Goal: Task Accomplishment & Management: Manage account settings

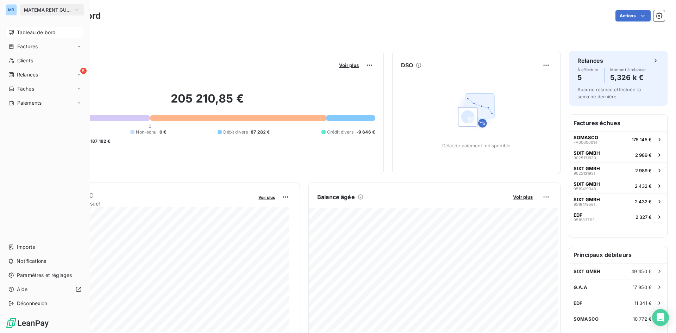
click at [77, 7] on icon "button" at bounding box center [77, 9] width 6 height 7
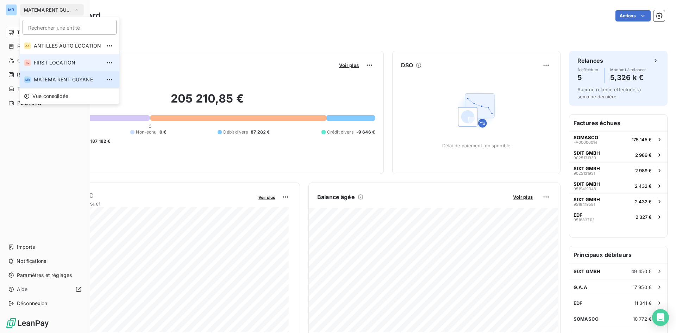
click at [63, 62] on span "FIRST LOCATION" at bounding box center [67, 62] width 67 height 7
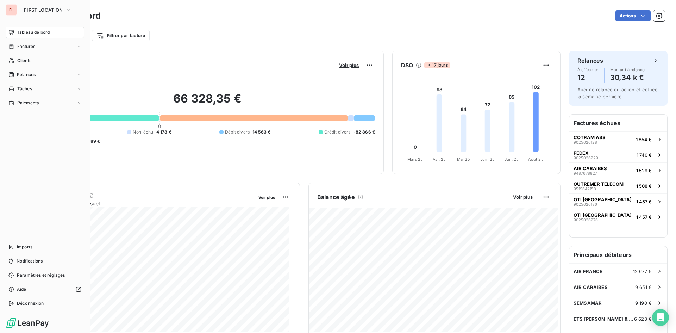
click at [25, 53] on nav "Tableau de bord Factures Clients Relances Tâches Paiements" at bounding box center [45, 68] width 79 height 82
click at [30, 58] on span "Clients" at bounding box center [24, 60] width 14 height 6
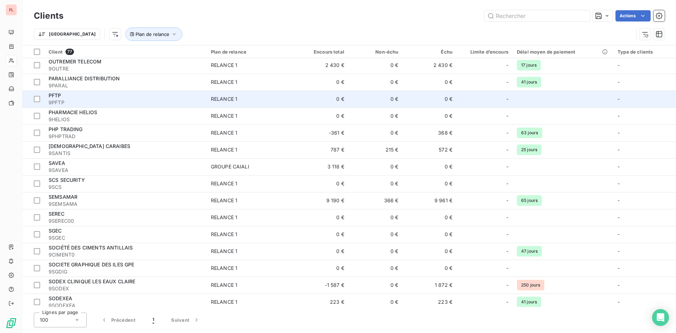
scroll to position [1021, 0]
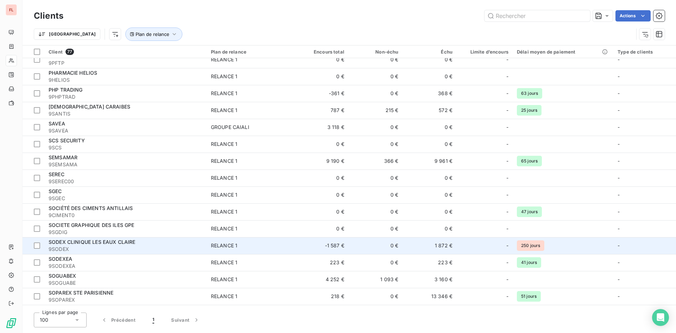
click at [137, 247] on span "9SODEX" at bounding box center [126, 248] width 154 height 7
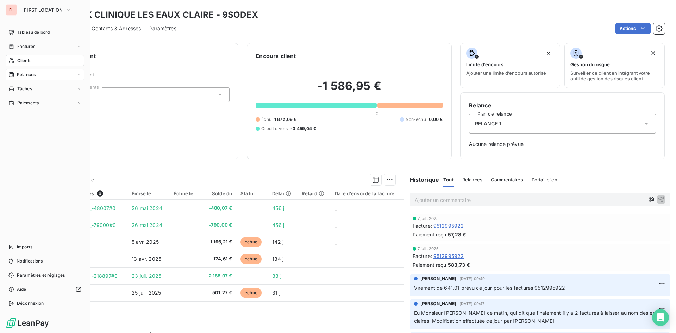
click at [32, 72] on span "Relances" at bounding box center [26, 74] width 19 height 6
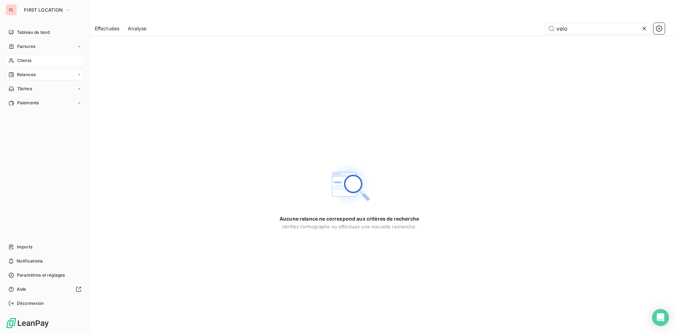
click at [24, 61] on span "Clients" at bounding box center [24, 60] width 14 height 6
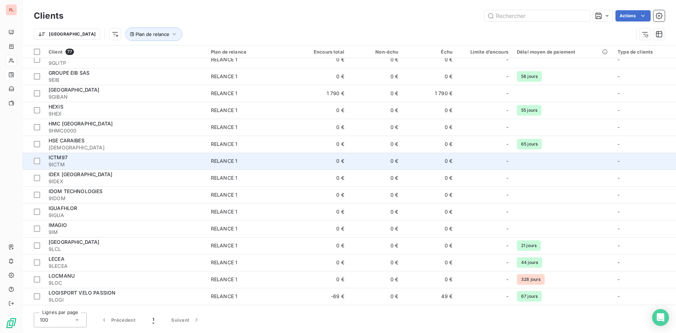
scroll to position [563, 0]
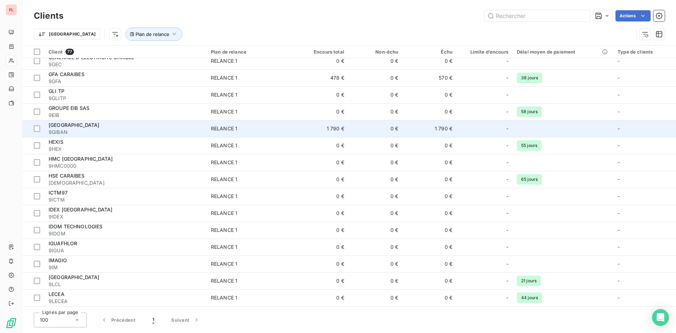
click at [90, 124] on span "GUIBAN ANTILLES" at bounding box center [74, 125] width 51 height 6
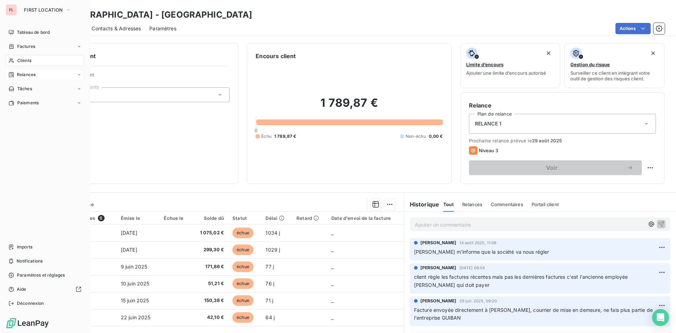
click at [33, 62] on div "Clients" at bounding box center [45, 60] width 79 height 11
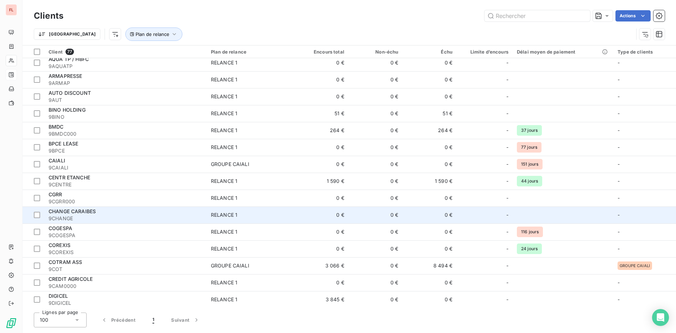
scroll to position [141, 0]
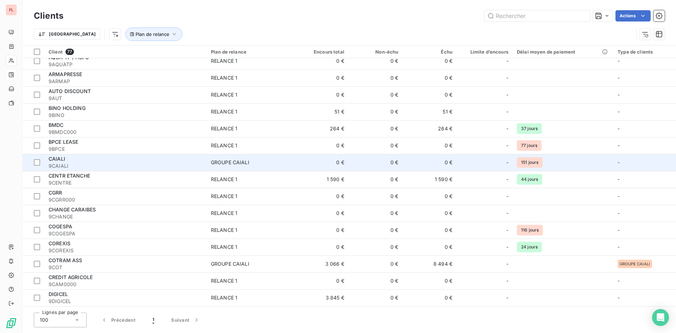
click at [91, 165] on span "9CAIALI" at bounding box center [126, 165] width 154 height 7
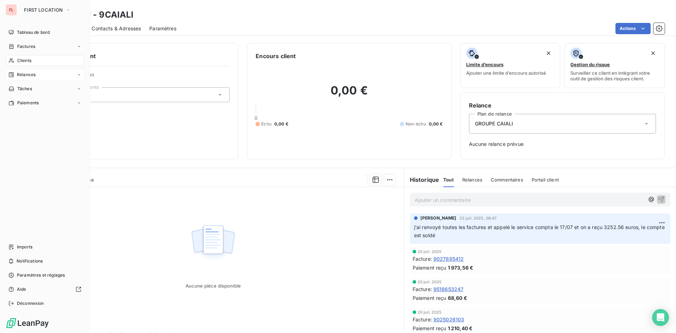
click at [31, 59] on span "Clients" at bounding box center [24, 60] width 14 height 6
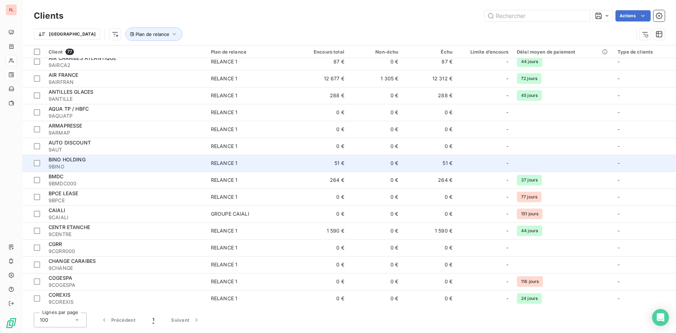
scroll to position [176, 0]
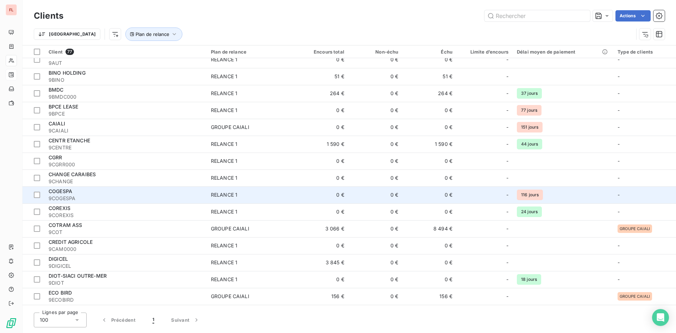
click at [304, 195] on td "0 €" at bounding box center [321, 194] width 54 height 17
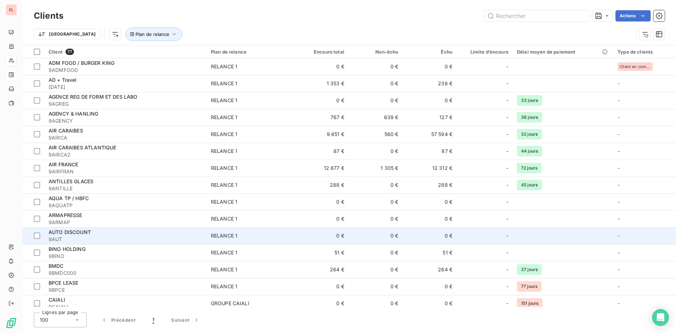
scroll to position [70, 0]
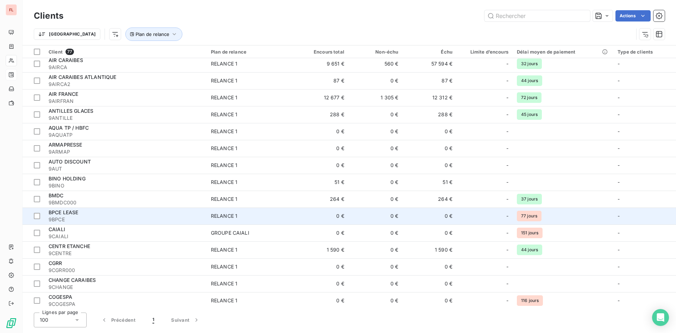
click at [381, 214] on td "0 €" at bounding box center [376, 215] width 54 height 17
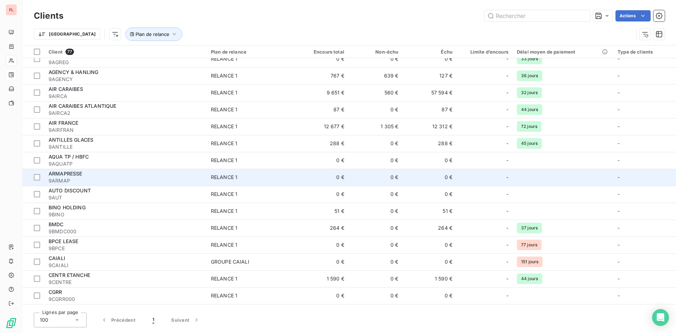
scroll to position [106, 0]
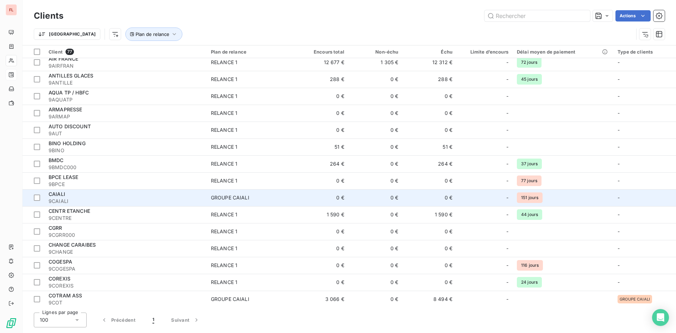
click at [401, 196] on td "0 €" at bounding box center [376, 197] width 54 height 17
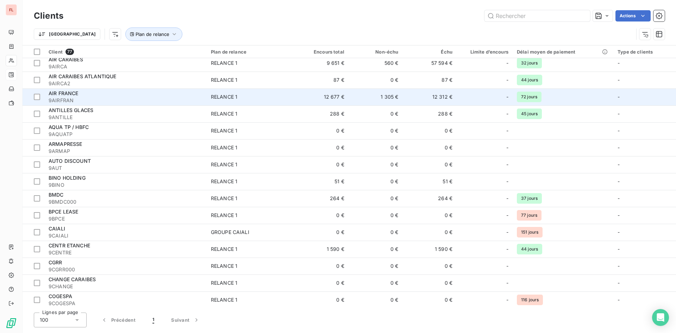
scroll to position [141, 0]
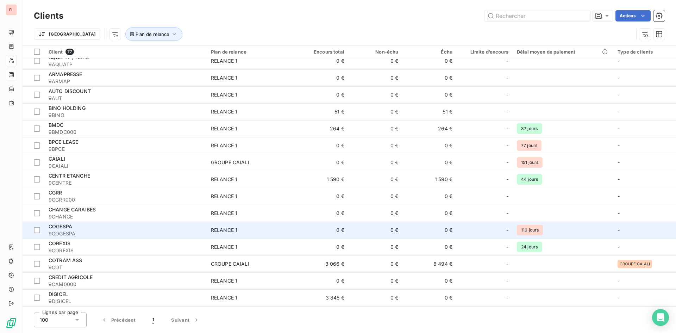
click at [288, 231] on span "RELANCE 1" at bounding box center [251, 229] width 80 height 7
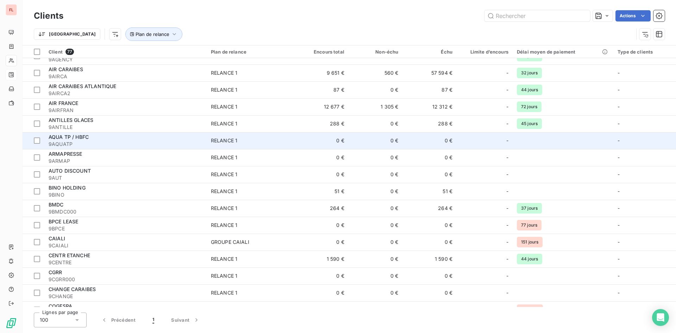
scroll to position [106, 0]
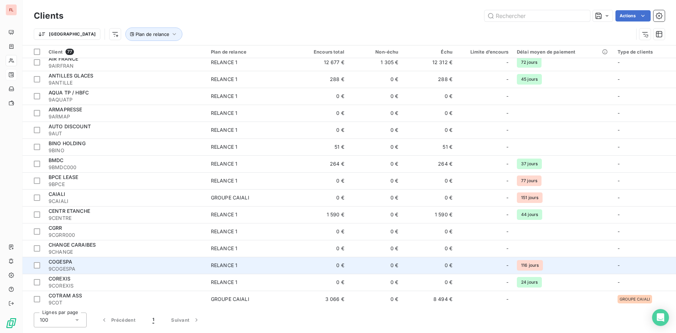
click at [349, 268] on td "0 €" at bounding box center [376, 265] width 54 height 17
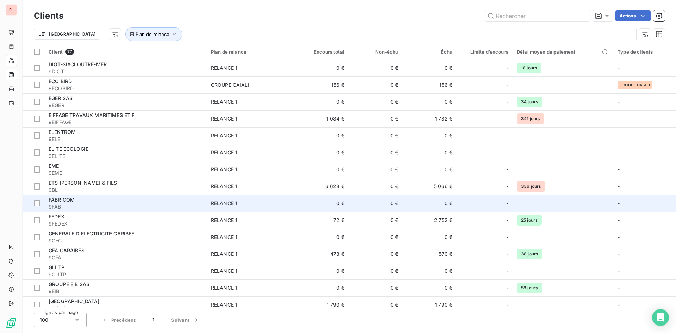
scroll to position [458, 0]
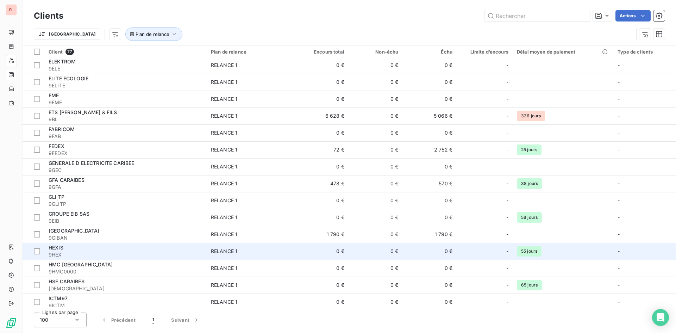
click at [448, 249] on td "0 €" at bounding box center [430, 251] width 54 height 17
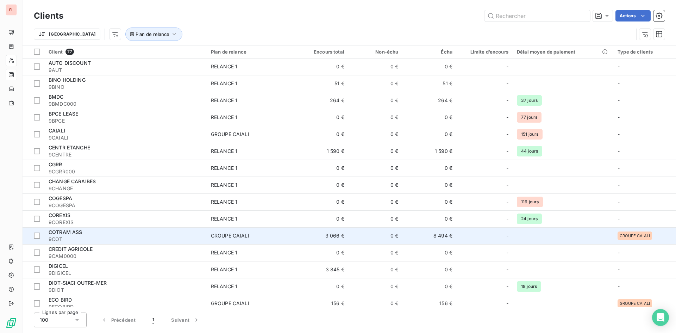
scroll to position [176, 0]
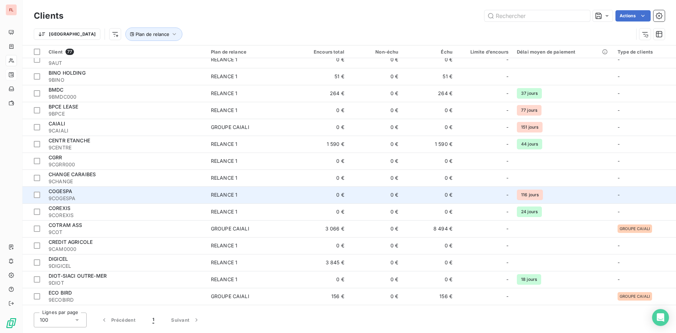
click at [500, 191] on div at bounding box center [497, 194] width 11 height 11
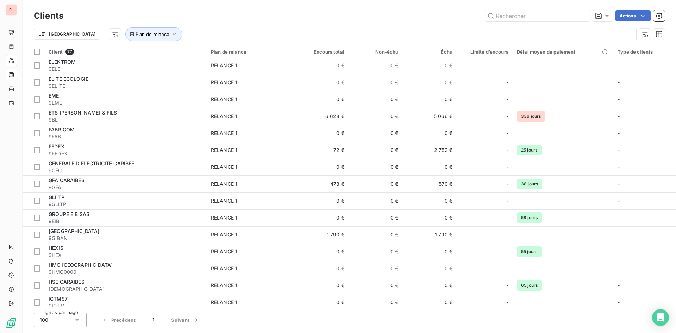
scroll to position [458, 0]
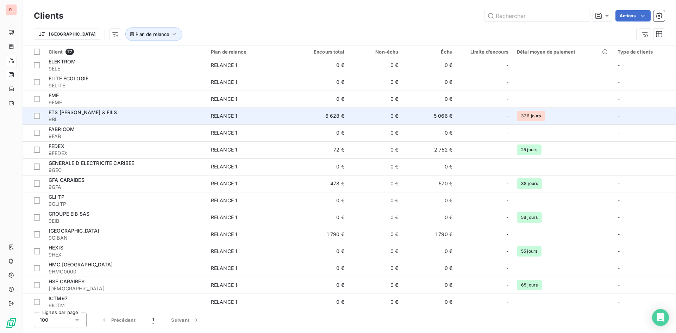
click at [464, 115] on div "-" at bounding box center [485, 115] width 48 height 11
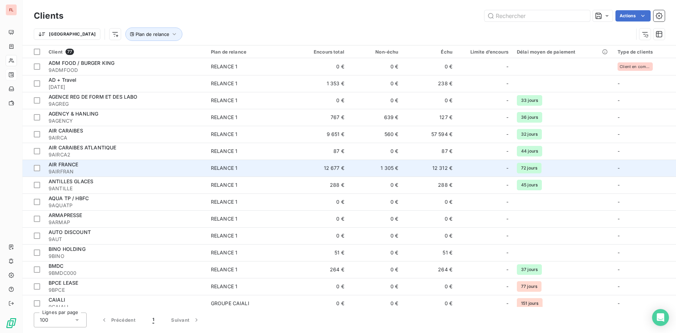
click at [425, 170] on td "12 312 €" at bounding box center [430, 168] width 54 height 17
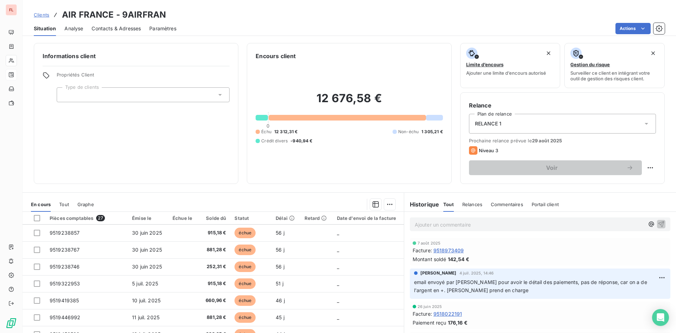
scroll to position [282, 0]
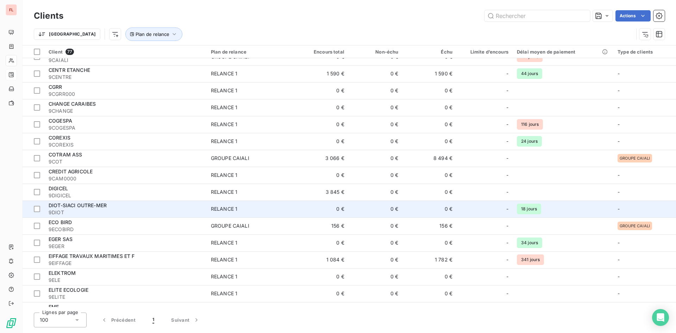
scroll to position [317, 0]
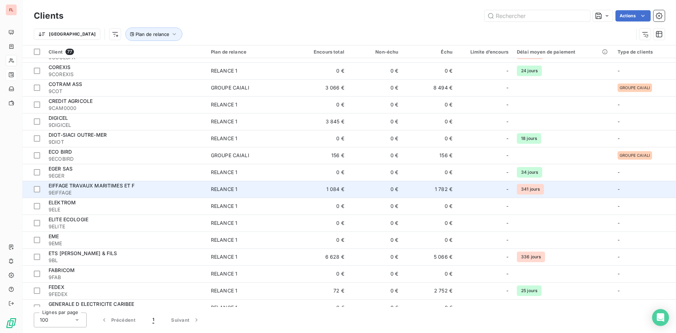
click at [488, 189] on div "-" at bounding box center [485, 188] width 48 height 11
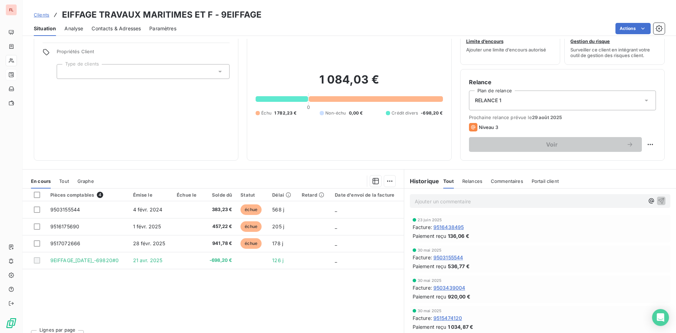
scroll to position [36, 0]
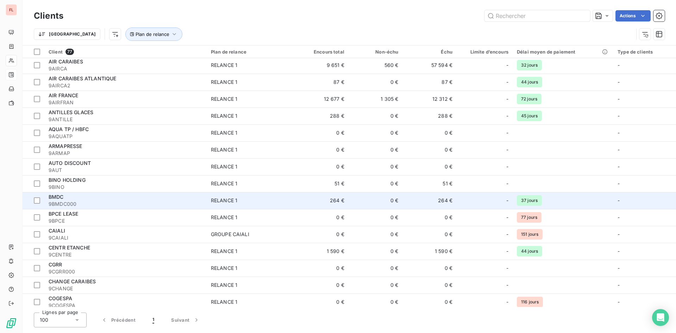
scroll to position [70, 0]
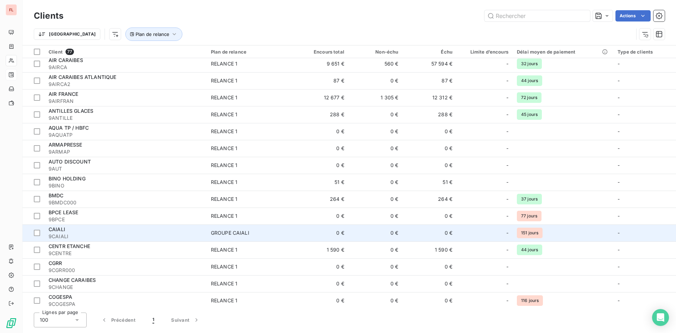
click at [467, 230] on div "-" at bounding box center [485, 232] width 48 height 11
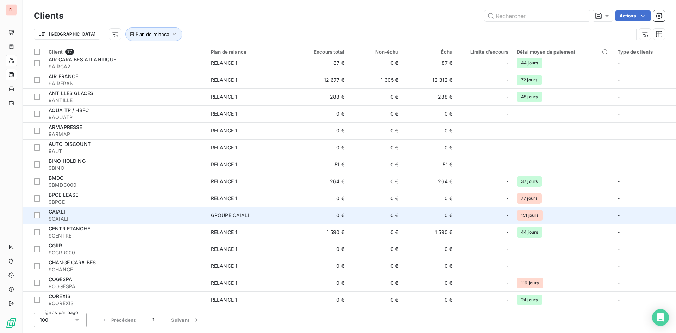
scroll to position [141, 0]
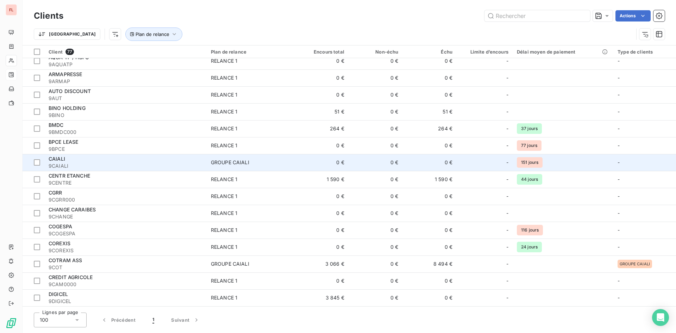
click at [395, 162] on td "0 €" at bounding box center [376, 162] width 54 height 17
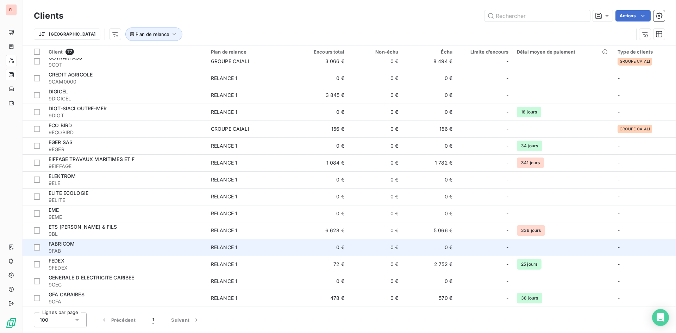
scroll to position [352, 0]
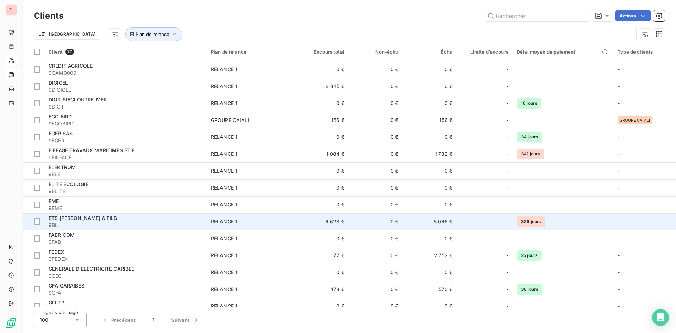
click at [410, 221] on td "5 066 €" at bounding box center [430, 221] width 54 height 17
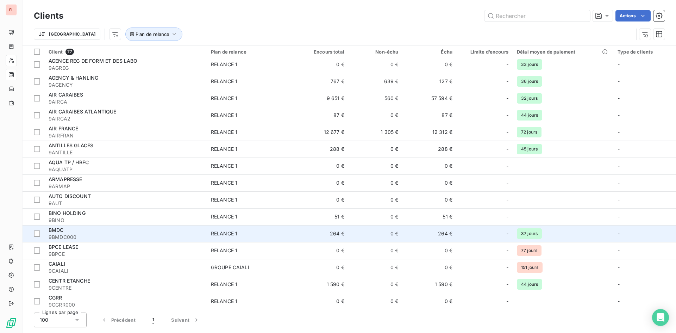
scroll to position [70, 0]
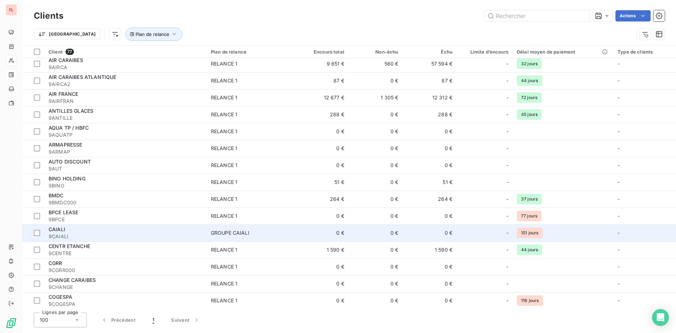
click at [371, 231] on td "0 €" at bounding box center [376, 232] width 54 height 17
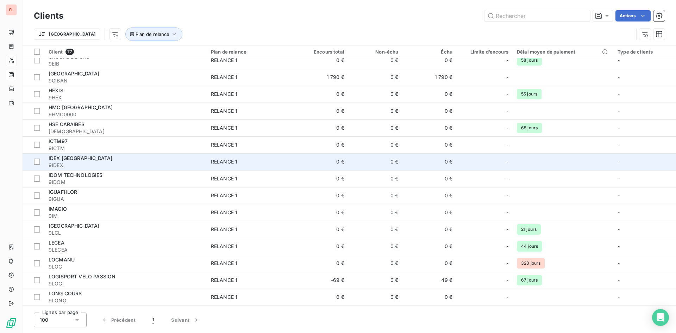
scroll to position [669, 0]
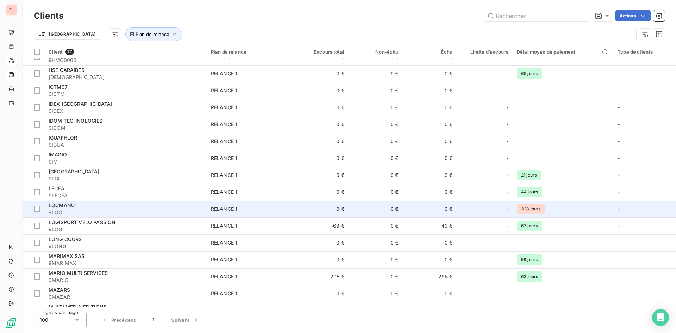
click at [426, 209] on td "0 €" at bounding box center [430, 208] width 54 height 17
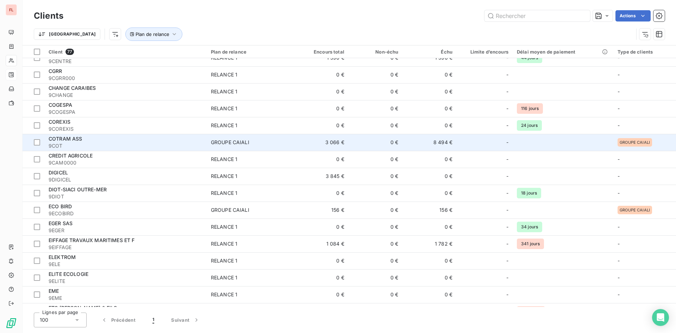
scroll to position [317, 0]
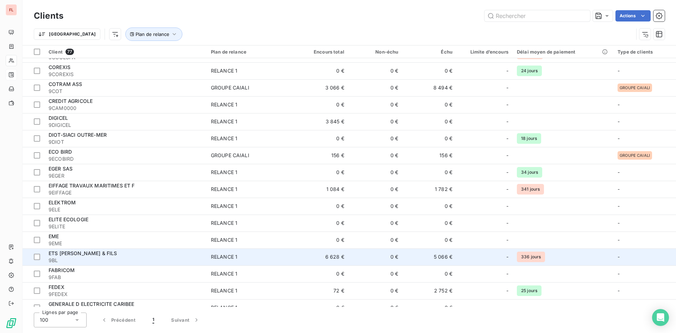
click at [396, 256] on td "0 €" at bounding box center [376, 256] width 54 height 17
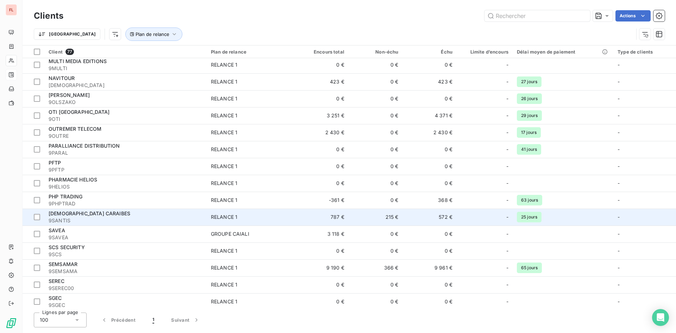
scroll to position [986, 0]
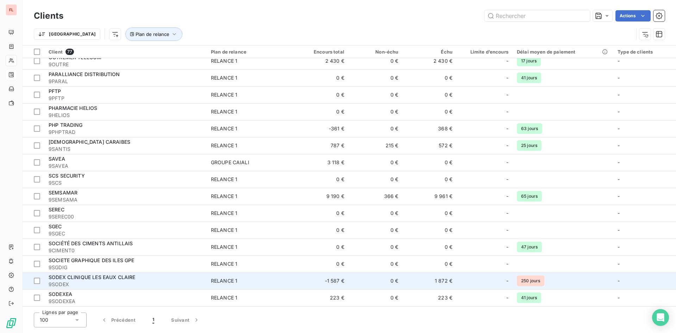
click at [444, 280] on td "1 872 €" at bounding box center [430, 280] width 54 height 17
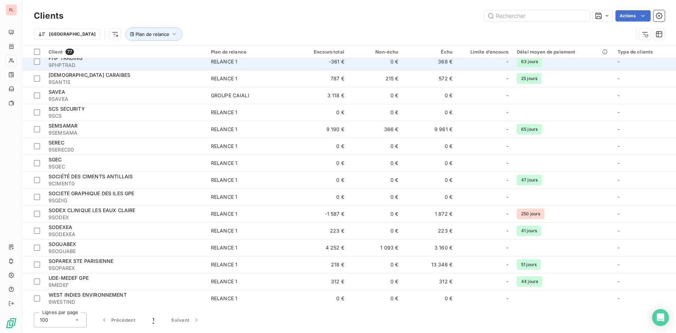
scroll to position [1053, 0]
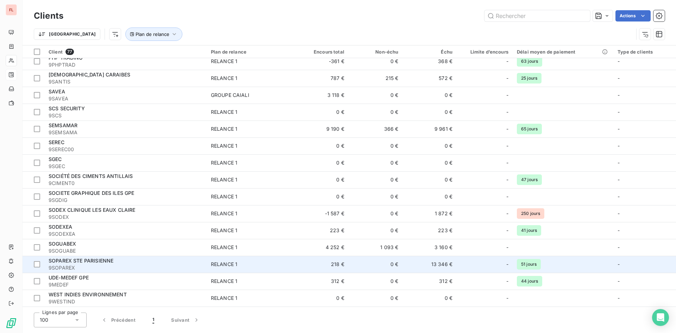
click at [452, 264] on td "13 346 €" at bounding box center [430, 264] width 54 height 17
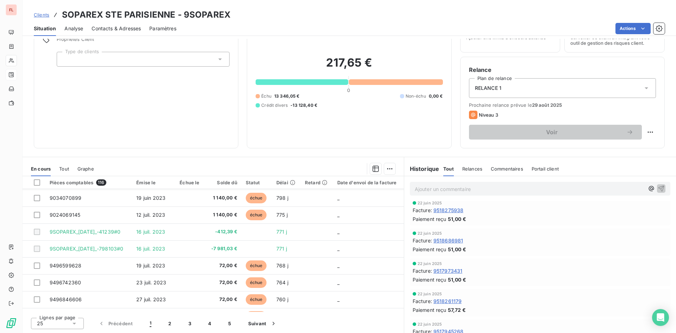
scroll to position [54, 0]
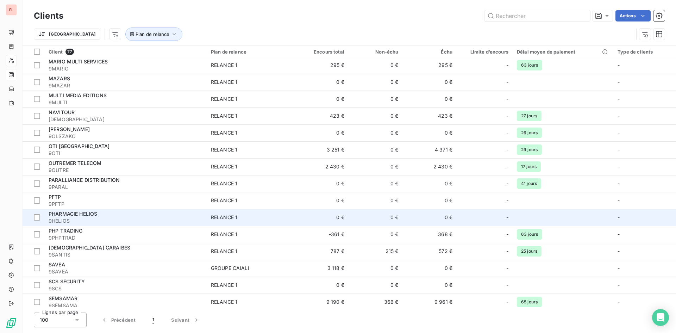
scroll to position [1053, 0]
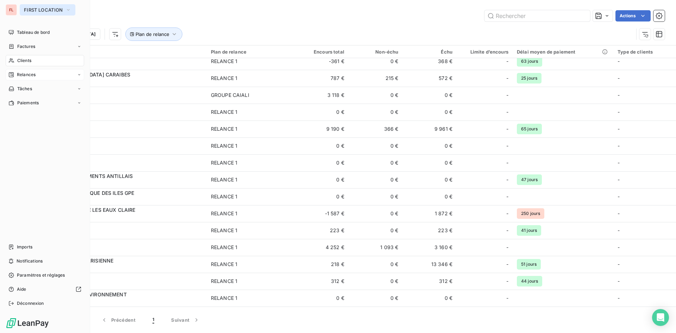
click at [69, 11] on icon "button" at bounding box center [69, 9] width 6 height 7
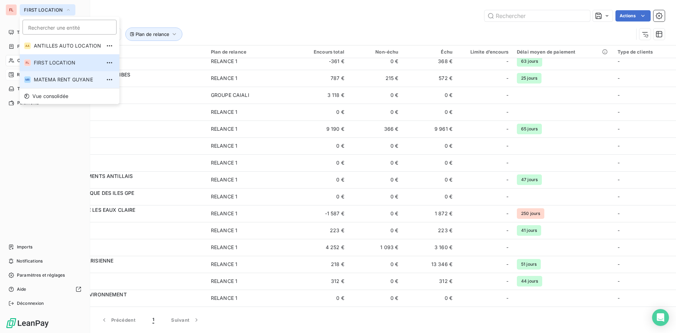
click at [60, 77] on span "MATEMA RENT GUYANE" at bounding box center [67, 79] width 67 height 7
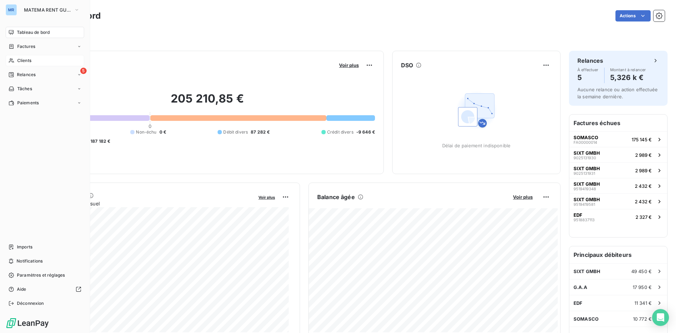
click at [32, 57] on div "Clients" at bounding box center [45, 60] width 79 height 11
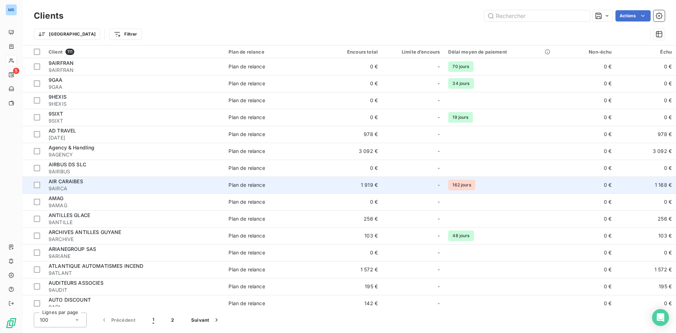
click at [254, 185] on div "Plan de relance" at bounding box center [247, 184] width 36 height 7
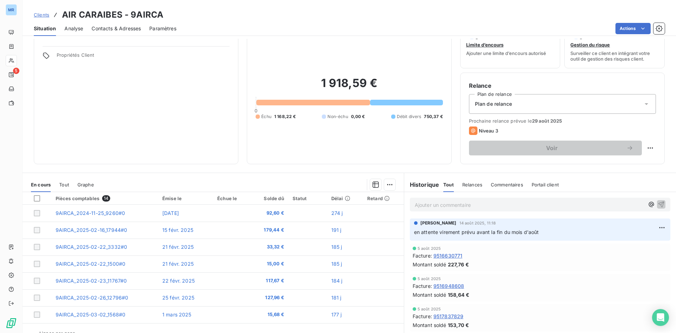
scroll to position [36, 0]
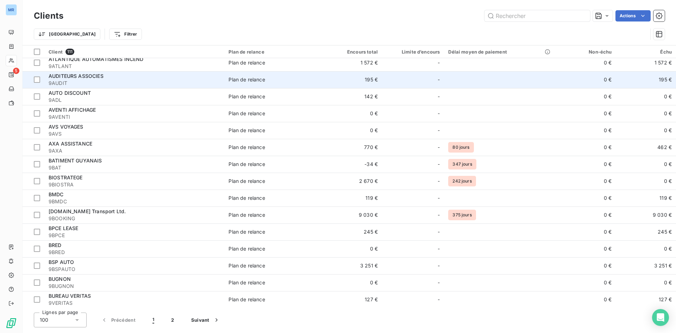
scroll to position [211, 0]
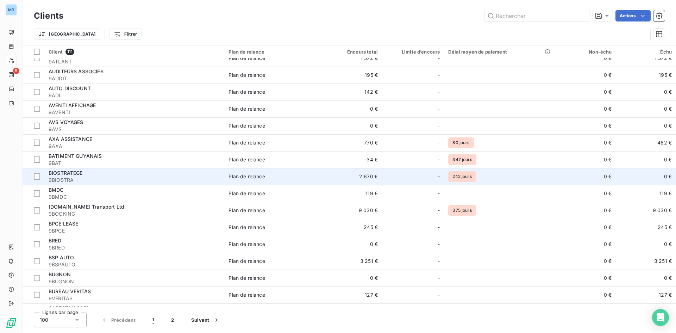
click at [368, 174] on td "2 670 €" at bounding box center [352, 176] width 60 height 17
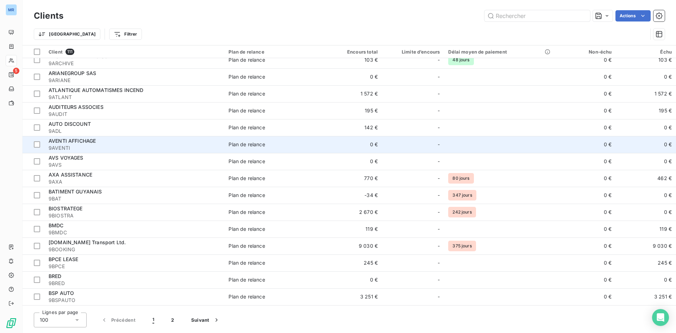
scroll to position [176, 0]
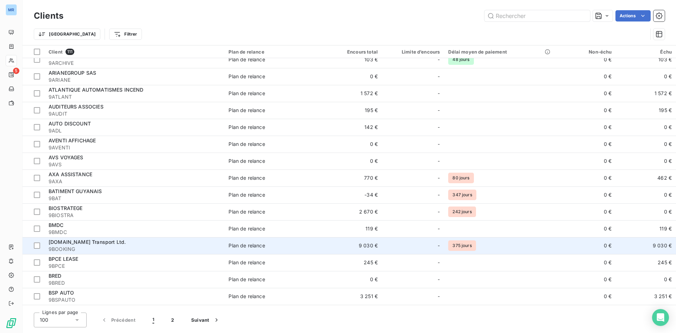
click at [461, 241] on span "375 jours" at bounding box center [461, 245] width 27 height 11
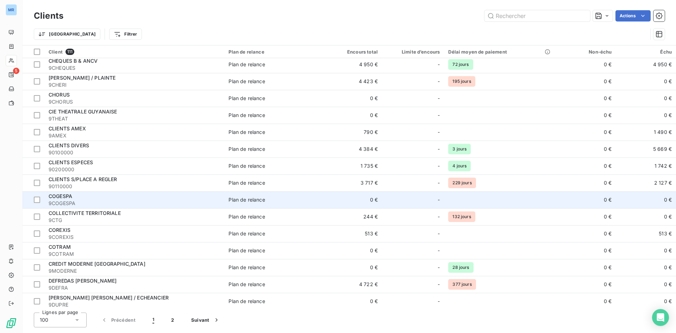
scroll to position [599, 0]
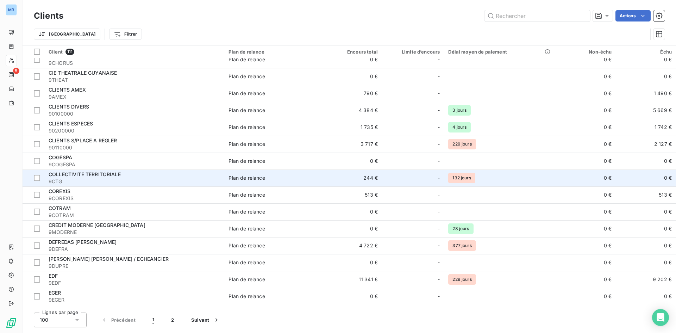
click at [269, 181] on span "Plan de relance" at bounding box center [273, 177] width 89 height 7
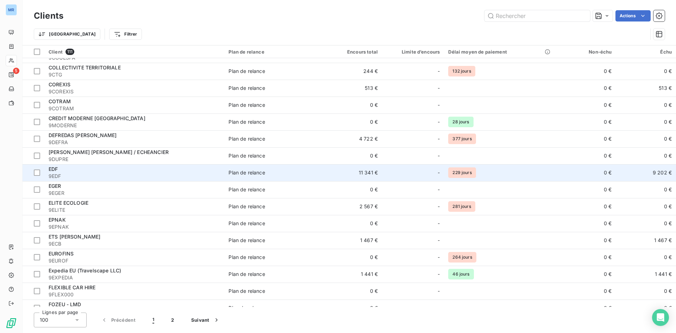
scroll to position [740, 0]
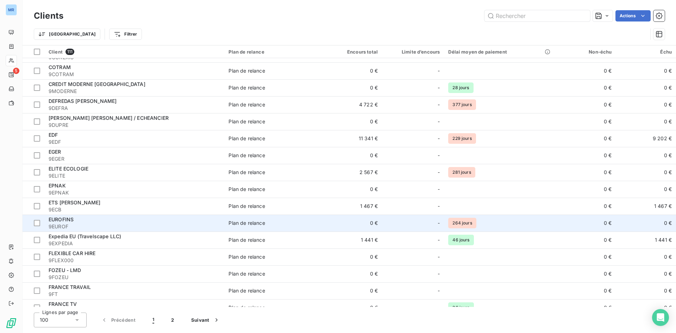
click at [457, 224] on span "264 jours" at bounding box center [462, 223] width 28 height 11
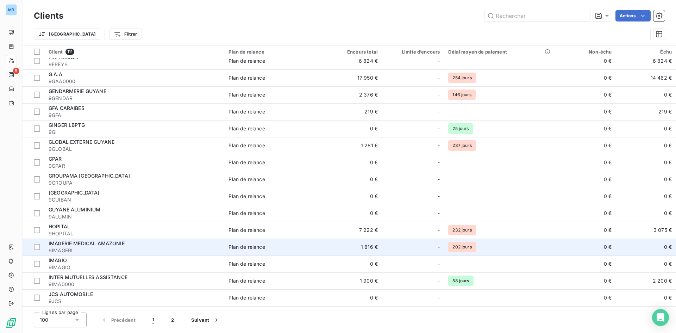
scroll to position [1057, 0]
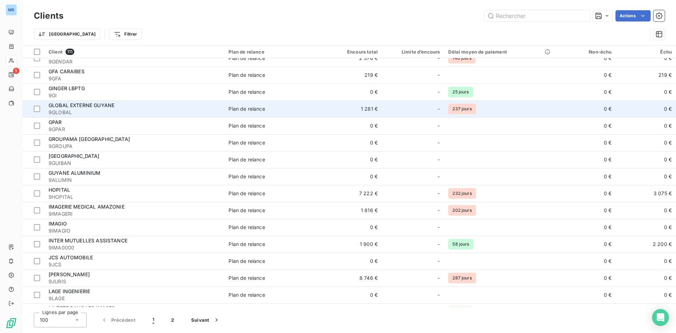
click at [287, 110] on span "Plan de relance" at bounding box center [273, 108] width 89 height 7
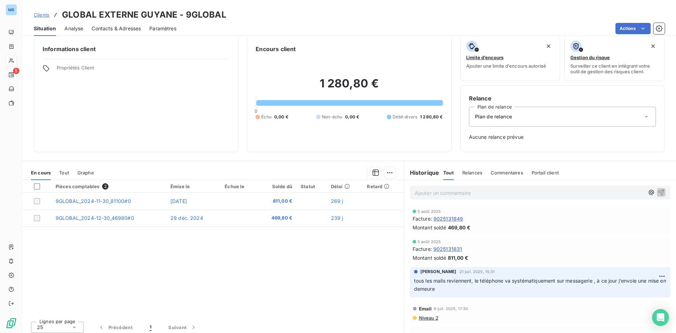
scroll to position [11, 0]
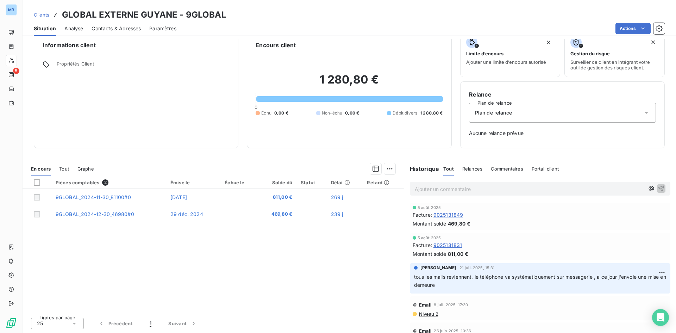
click at [127, 29] on span "Contacts & Adresses" at bounding box center [116, 28] width 49 height 7
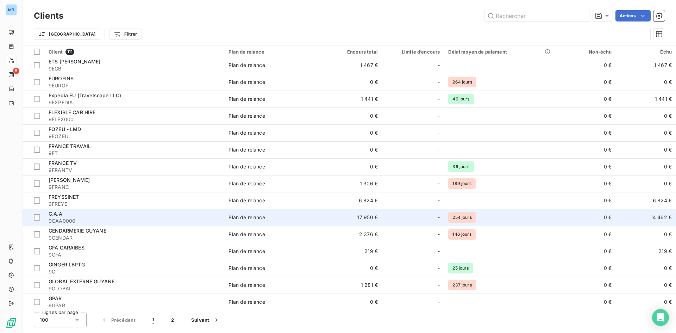
scroll to position [1057, 0]
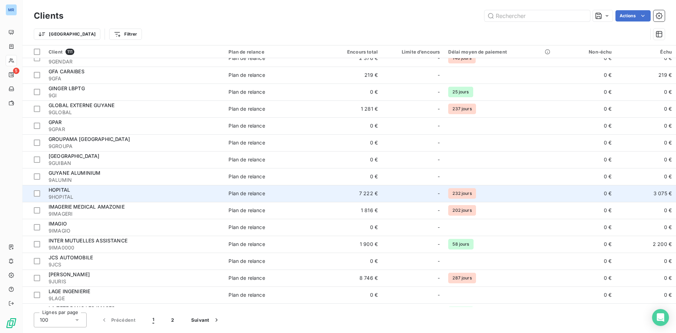
click at [161, 197] on span "9HOPITAL" at bounding box center [135, 196] width 172 height 7
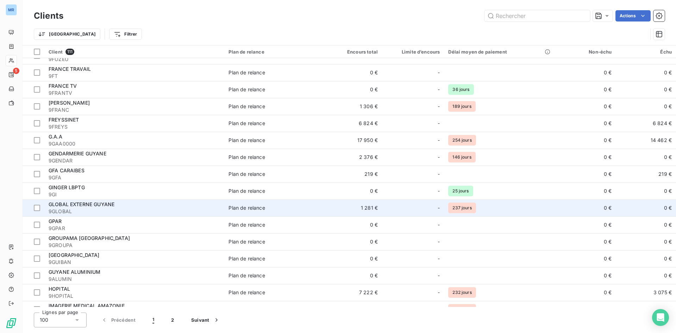
scroll to position [1021, 0]
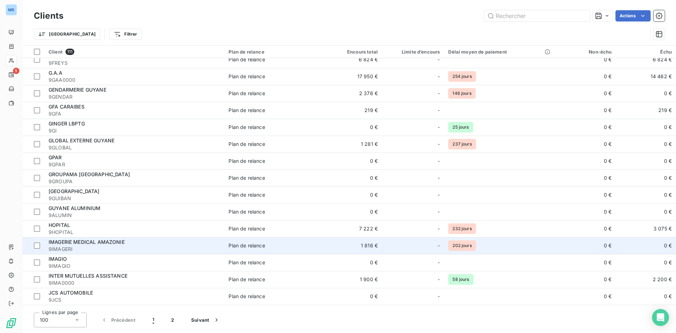
click at [454, 246] on span "202 jours" at bounding box center [461, 245] width 27 height 11
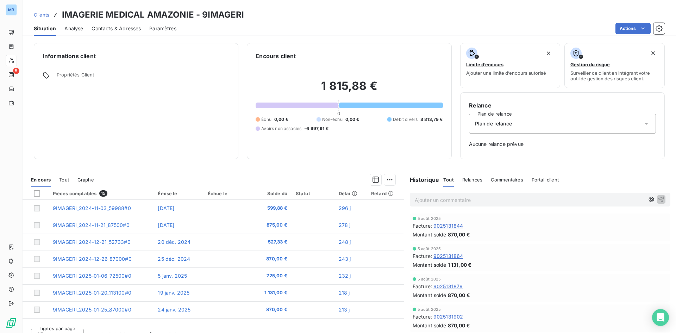
scroll to position [106, 0]
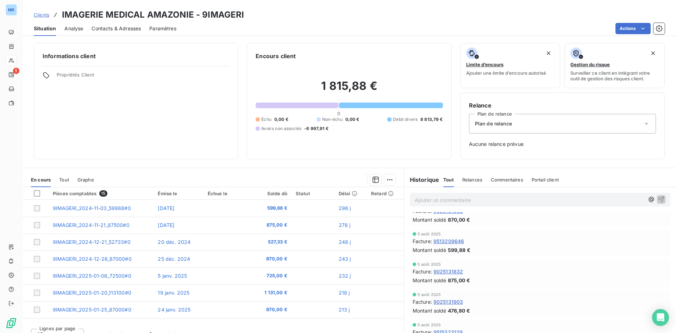
click at [504, 174] on div "Commentaires" at bounding box center [507, 179] width 32 height 15
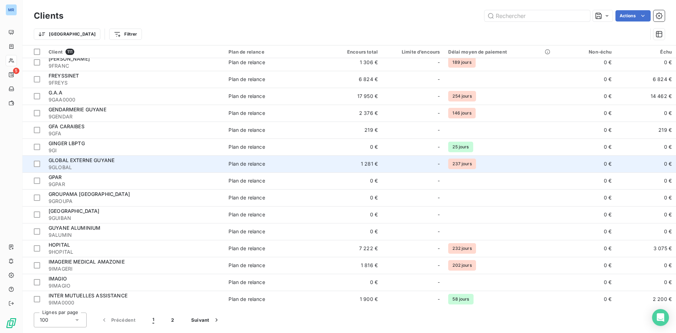
scroll to position [1057, 0]
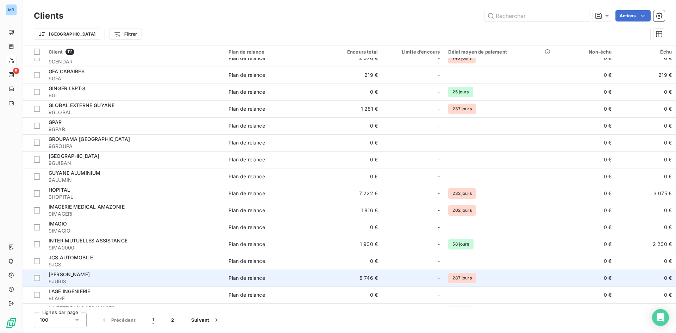
click at [240, 278] on div "Plan de relance" at bounding box center [247, 277] width 36 height 7
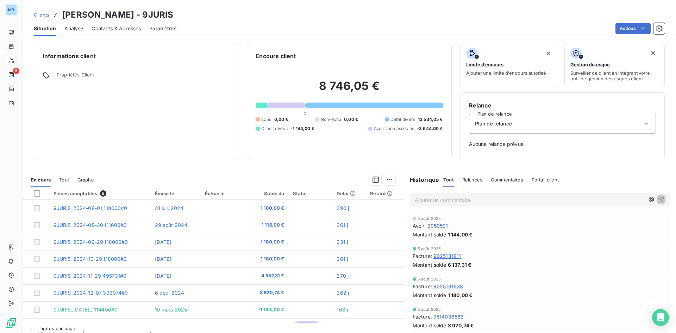
click at [507, 178] on span "Commentaires" at bounding box center [507, 180] width 32 height 6
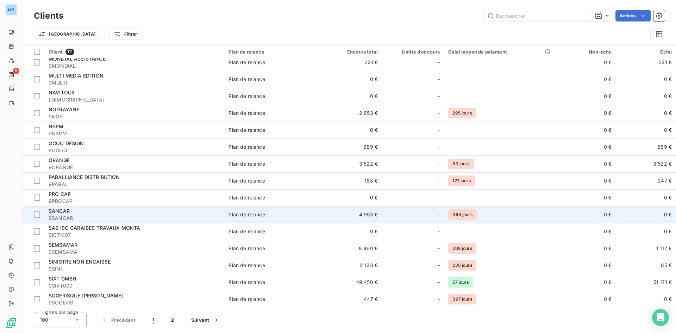
scroll to position [1442, 0]
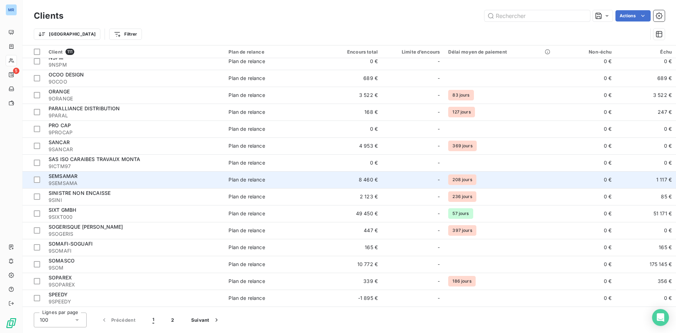
click at [245, 179] on div "Plan de relance" at bounding box center [247, 179] width 36 height 7
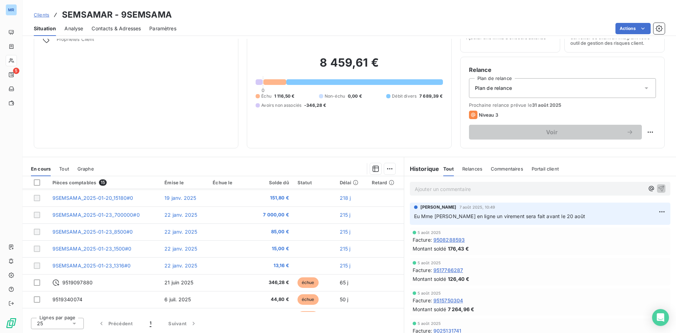
scroll to position [131, 0]
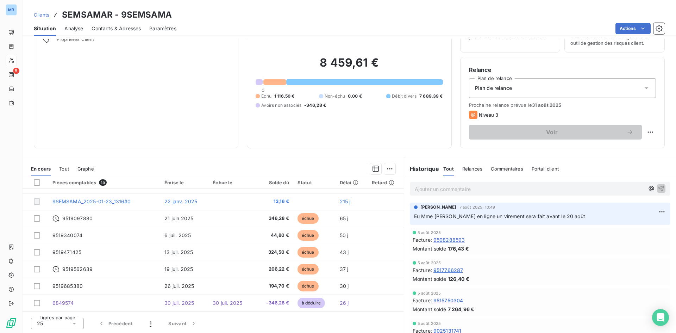
click at [505, 168] on span "Commentaires" at bounding box center [507, 169] width 32 height 6
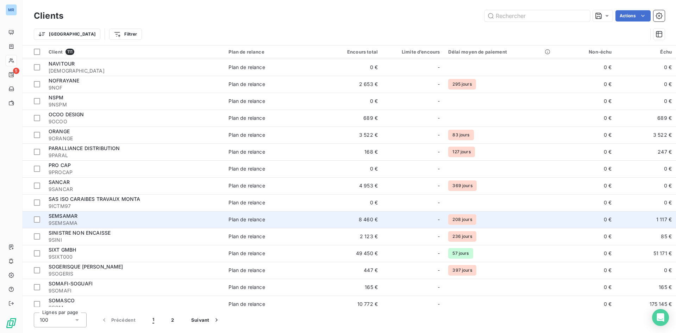
scroll to position [1442, 0]
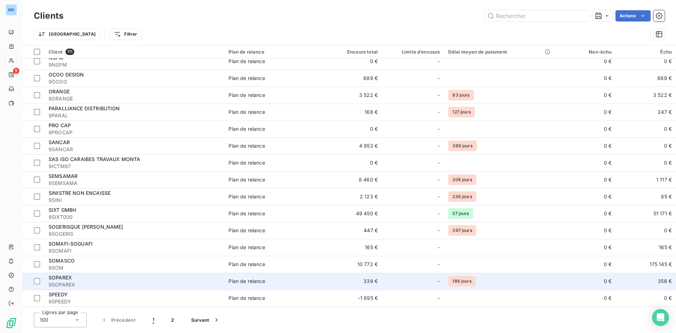
click at [208, 282] on span "9SOPAREX" at bounding box center [135, 284] width 172 height 7
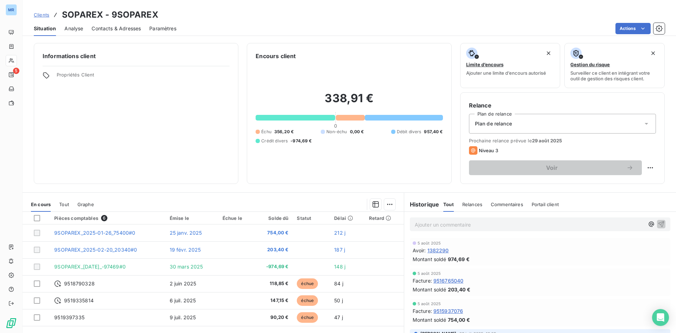
click at [513, 204] on span "Commentaires" at bounding box center [507, 204] width 32 height 6
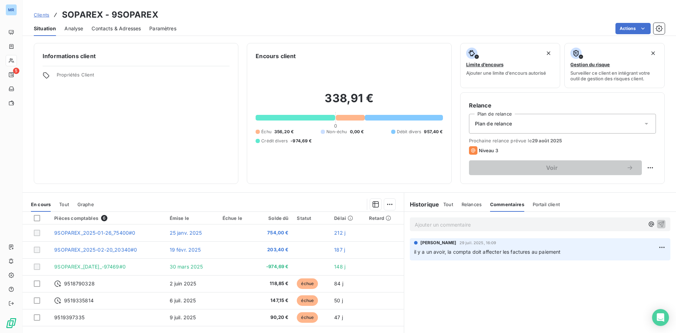
click at [110, 29] on span "Contacts & Adresses" at bounding box center [116, 28] width 49 height 7
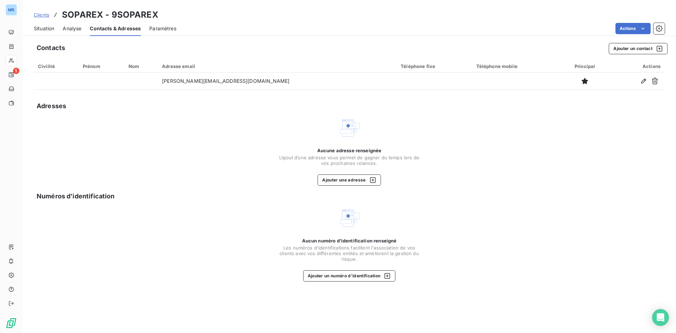
click at [48, 29] on span "Situation" at bounding box center [44, 28] width 20 height 7
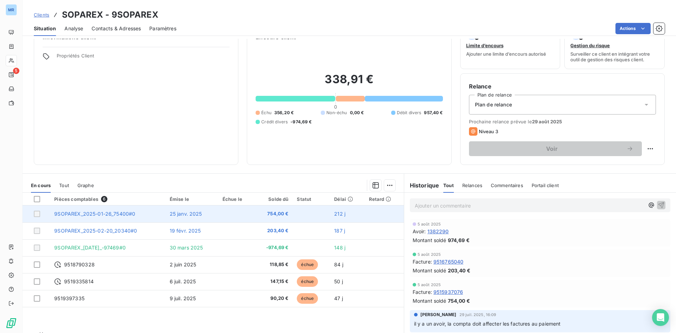
scroll to position [36, 0]
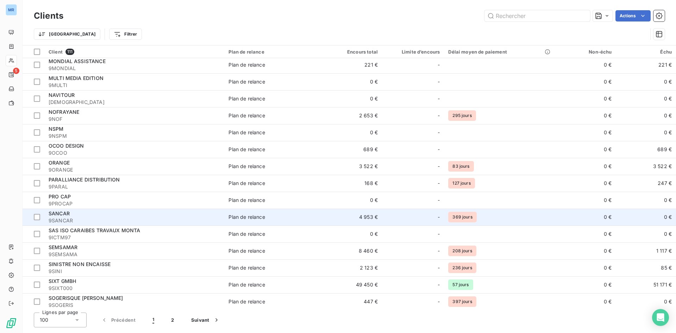
scroll to position [1442, 0]
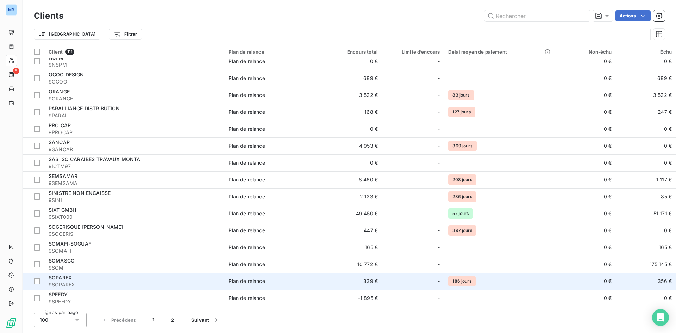
click at [372, 281] on td "339 €" at bounding box center [352, 281] width 60 height 17
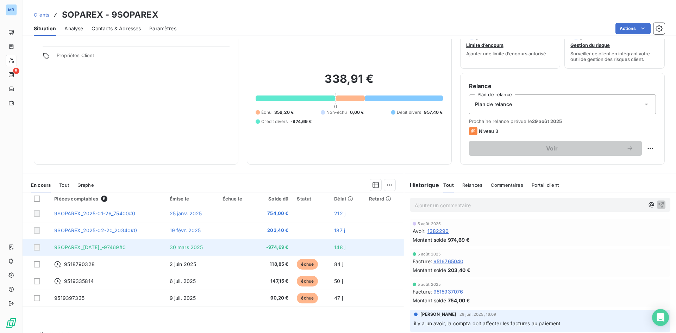
scroll to position [36, 0]
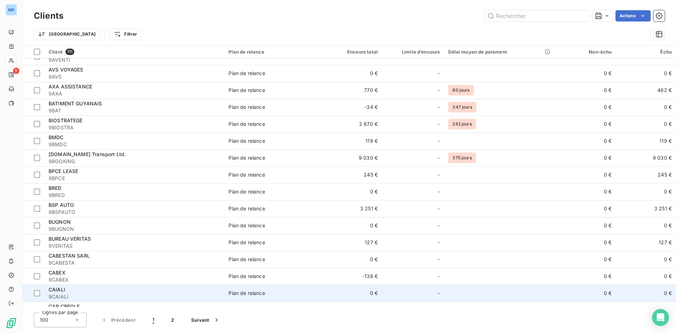
scroll to position [317, 0]
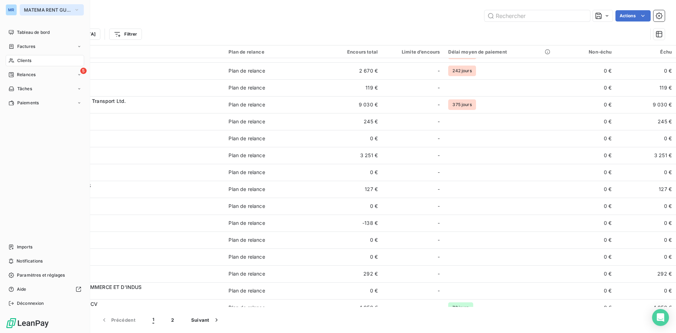
click at [80, 9] on button "MATEMA RENT GUYANE" at bounding box center [52, 9] width 64 height 11
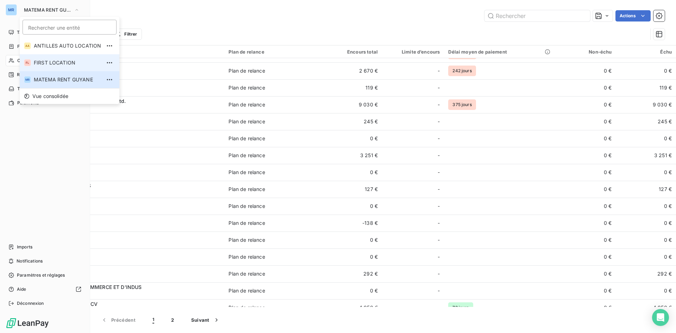
click at [71, 59] on span "FIRST LOCATION" at bounding box center [67, 62] width 67 height 7
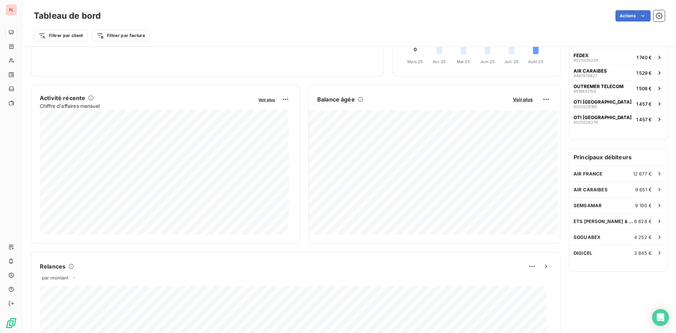
scroll to position [106, 0]
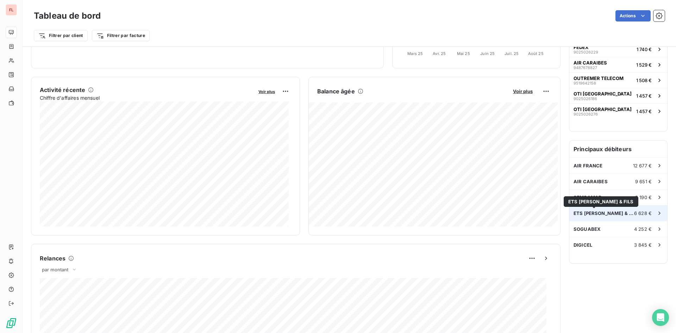
click at [594, 214] on span "ETS C.BLANDIN & FILS" at bounding box center [604, 213] width 61 height 6
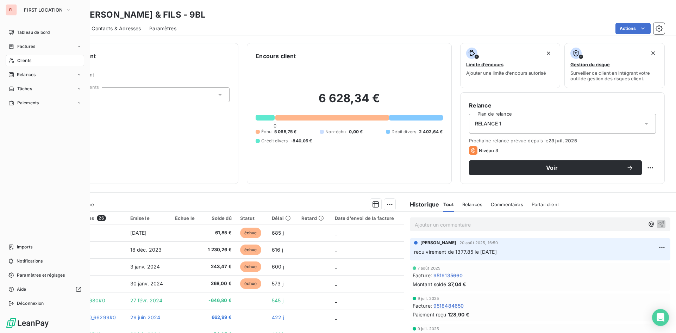
click at [21, 60] on span "Clients" at bounding box center [24, 60] width 14 height 6
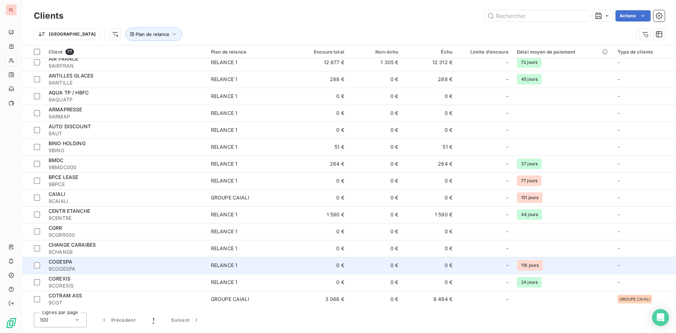
scroll to position [176, 0]
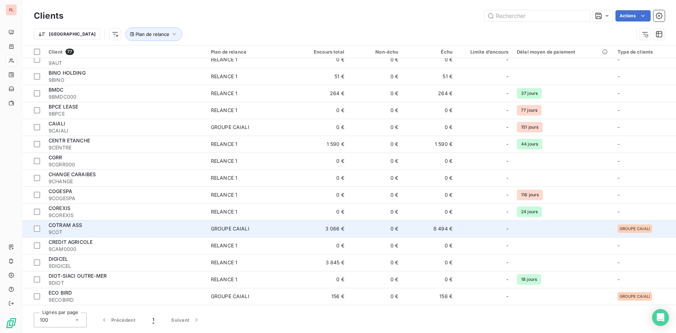
click at [82, 223] on span "COTRAM ASS" at bounding box center [66, 225] width 34 height 6
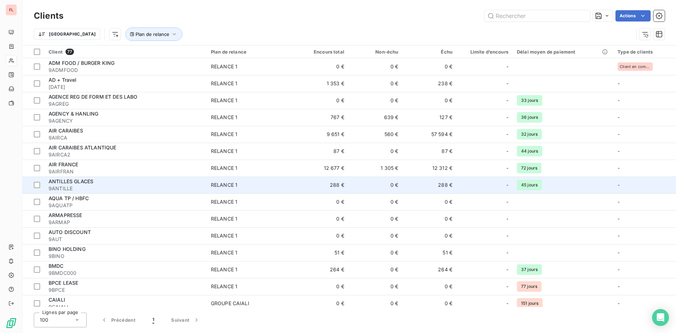
click at [148, 183] on div "ANTILLES GLACES" at bounding box center [126, 181] width 154 height 7
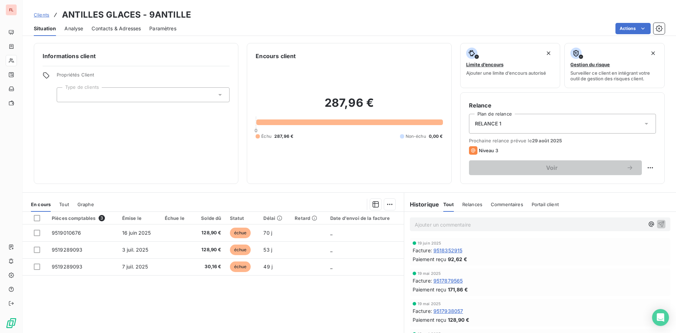
click at [504, 205] on span "Commentaires" at bounding box center [507, 204] width 32 height 6
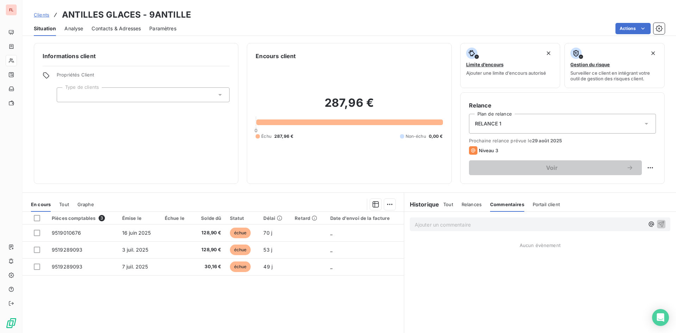
click at [451, 230] on div "Ajouter un commentaire ﻿" at bounding box center [540, 224] width 261 height 14
click at [450, 224] on p "Ajouter un commentaire ﻿" at bounding box center [530, 224] width 230 height 9
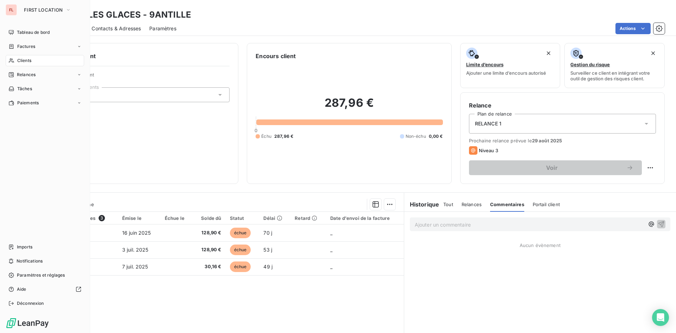
click at [28, 59] on span "Clients" at bounding box center [24, 60] width 14 height 6
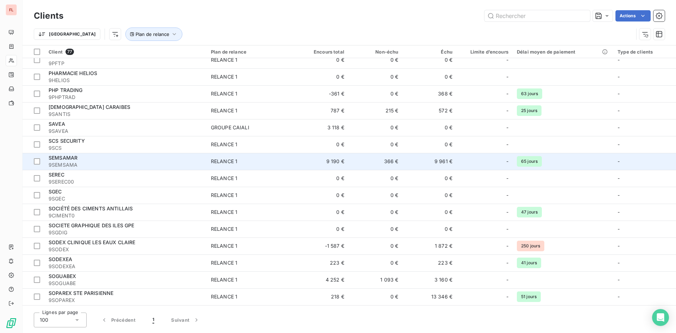
scroll to position [1053, 0]
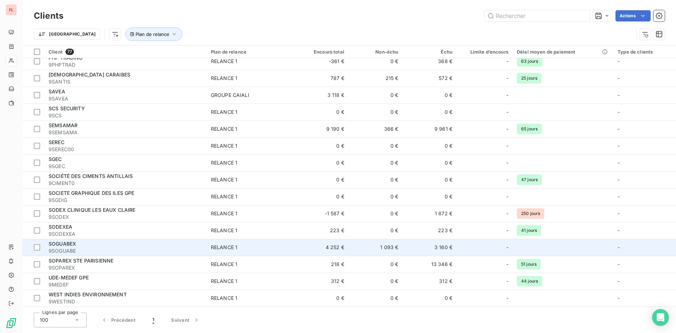
click at [90, 249] on span "9SOGUABE" at bounding box center [126, 250] width 154 height 7
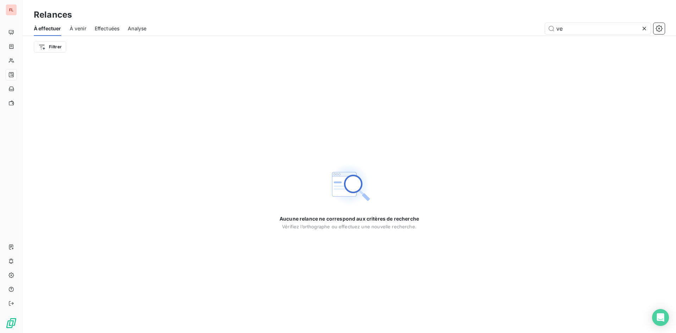
type input "v"
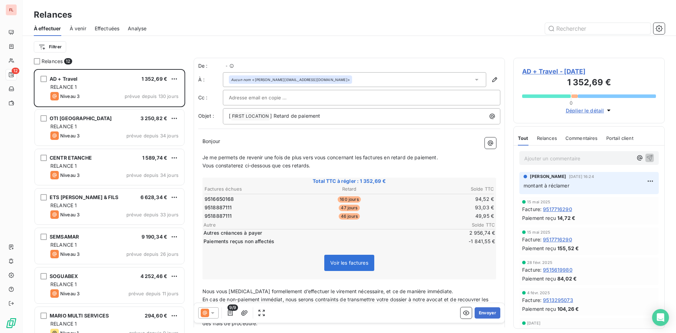
scroll to position [259, 146]
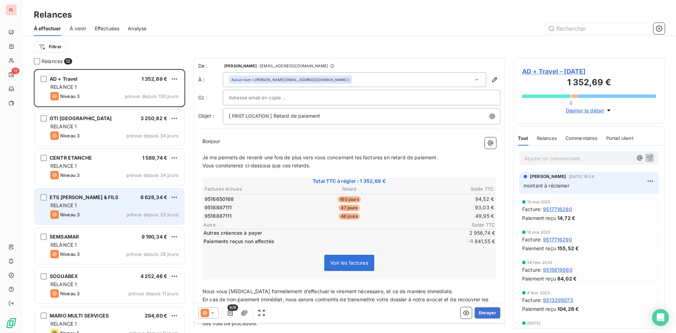
click at [121, 205] on div "RELANCE 1" at bounding box center [114, 205] width 128 height 7
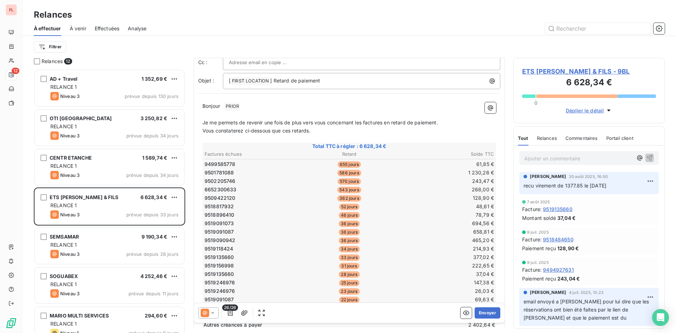
scroll to position [35, 0]
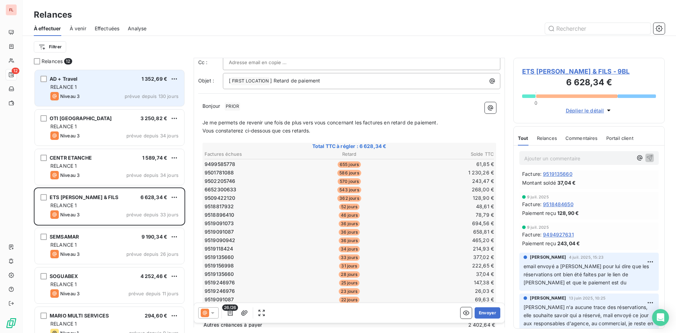
click at [106, 92] on div "Niveau 3 prévue depuis 130 jours" at bounding box center [114, 96] width 128 height 8
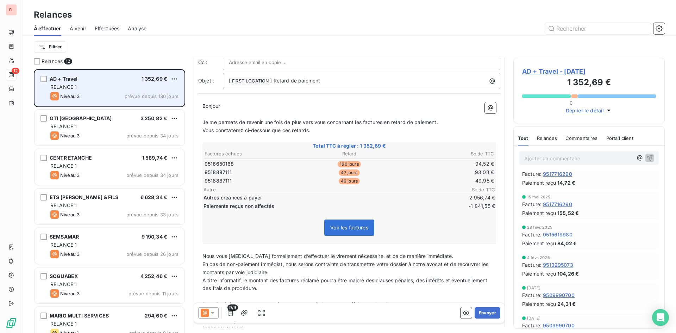
scroll to position [10, 0]
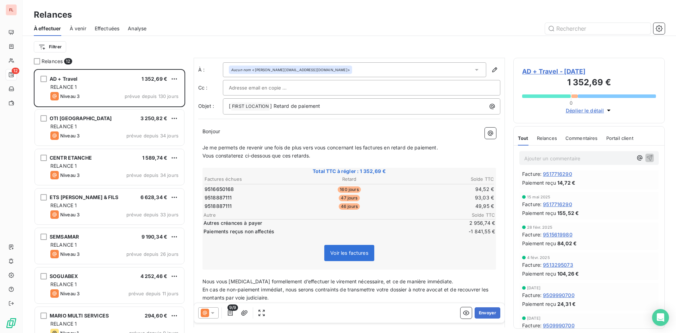
click at [585, 141] on div "Commentaires" at bounding box center [582, 138] width 32 height 15
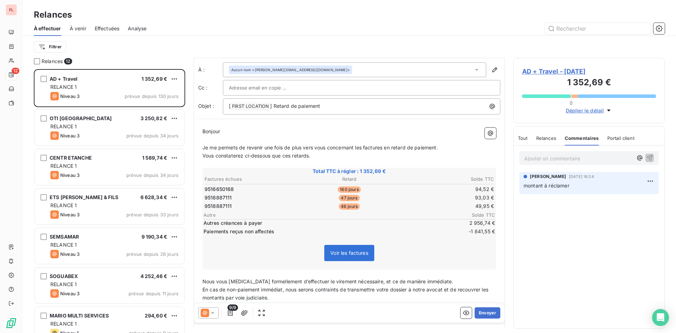
click at [578, 185] on p "montant à réclamer" at bounding box center [589, 186] width 131 height 8
click at [653, 179] on html "FL 12 Relances À effectuer À venir Effectuées Analyse Filtrer Relances [DATE] +…" at bounding box center [338, 166] width 676 height 333
click at [633, 210] on div "Supprimer" at bounding box center [633, 209] width 39 height 11
click at [650, 179] on html "FL 12 Relances À effectuer À venir Effectuées Analyse Filtrer Relances [DATE] +…" at bounding box center [338, 166] width 676 height 333
click at [638, 207] on div "Supprimer" at bounding box center [633, 209] width 39 height 11
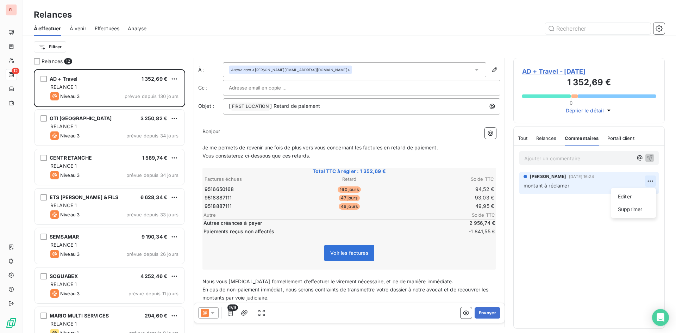
click at [650, 179] on html "FL 12 Relances À effectuer À venir Effectuées Analyse Filtrer Relances [DATE] +…" at bounding box center [338, 166] width 676 height 333
click at [640, 210] on div "Supprimer" at bounding box center [633, 209] width 39 height 11
click at [581, 164] on div "Ajouter un commentaire ﻿" at bounding box center [588, 158] width 139 height 14
click at [580, 159] on p "Ajouter un commentaire ﻿" at bounding box center [578, 158] width 108 height 9
click at [547, 137] on span "Relances" at bounding box center [546, 138] width 20 height 6
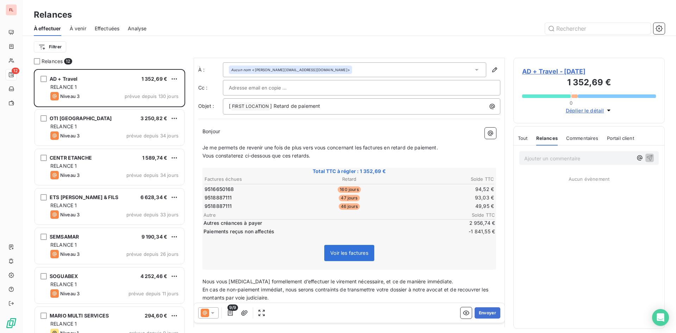
click at [576, 137] on span "Commentaires" at bounding box center [582, 138] width 32 height 6
click at [547, 136] on span "Relances" at bounding box center [546, 138] width 20 height 6
click at [530, 159] on p "Ajouter un commentaire ﻿" at bounding box center [578, 158] width 108 height 9
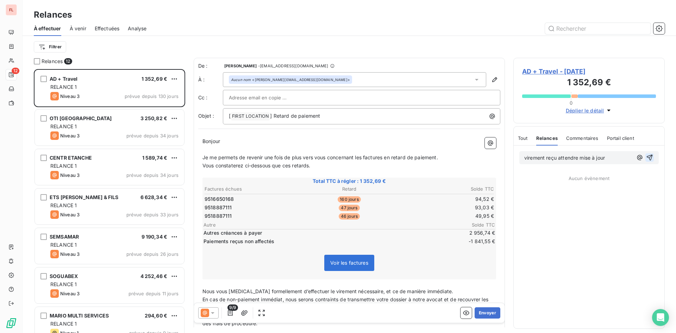
click at [650, 156] on icon "button" at bounding box center [649, 157] width 7 height 7
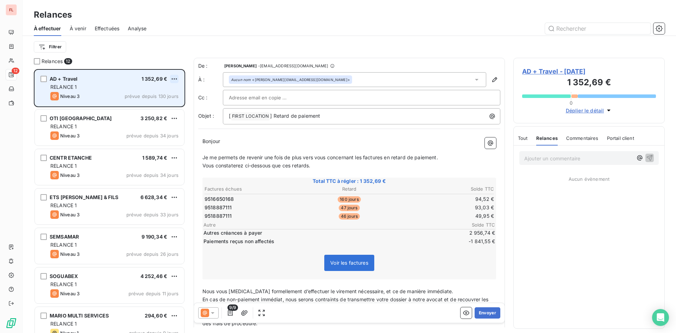
click at [171, 77] on html "FL 12 Relances À effectuer À venir Effectuées Analyse Filtrer Relances 12 AD + …" at bounding box center [338, 166] width 676 height 333
click at [155, 106] on div "Passer cette action" at bounding box center [143, 105] width 63 height 11
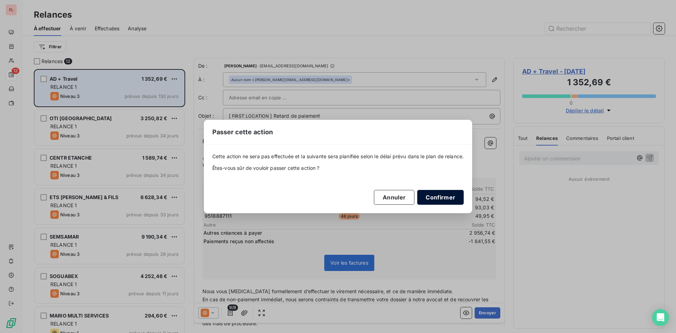
click at [440, 198] on button "Confirmer" at bounding box center [440, 197] width 46 height 15
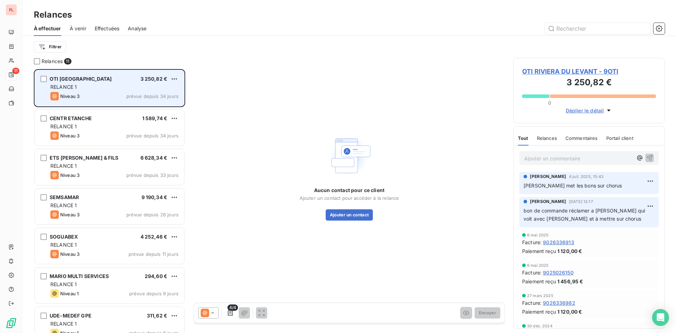
drag, startPoint x: 575, startPoint y: 154, endPoint x: 572, endPoint y: 164, distance: 10.8
click at [575, 154] on p "Ajouter un commentaire ﻿" at bounding box center [578, 158] width 108 height 9
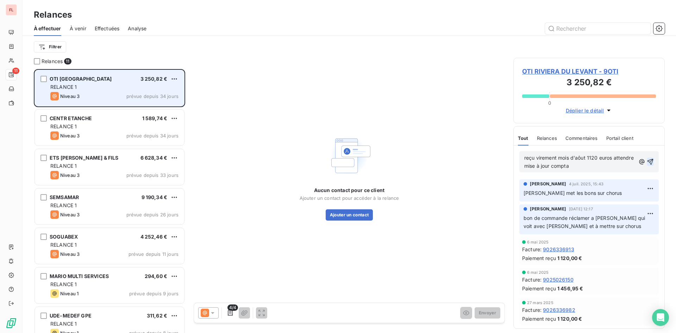
click at [647, 160] on icon "button" at bounding box center [650, 161] width 7 height 7
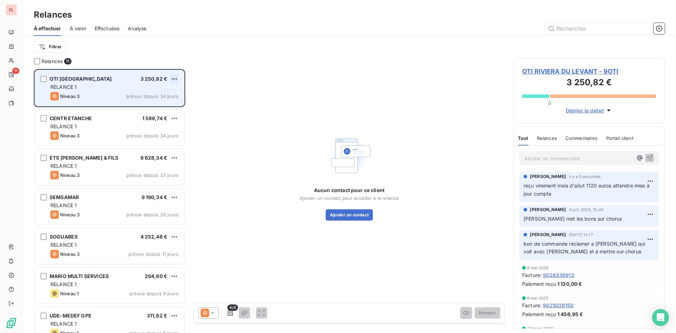
click at [174, 76] on html "FL 11 Relances À effectuer À venir Effectuées Analyse Filtrer Relances 11 OTI R…" at bounding box center [338, 166] width 676 height 333
click at [168, 91] on div "Replanifier cette action" at bounding box center [143, 92] width 63 height 11
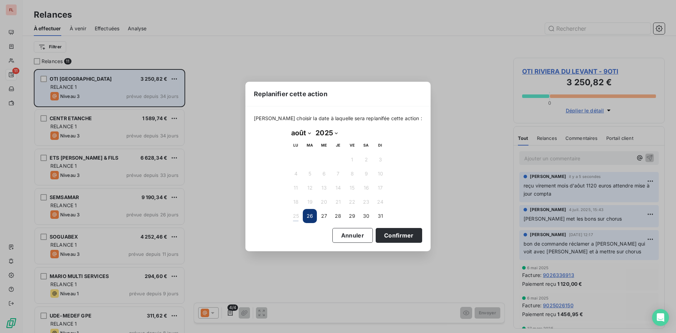
click at [310, 134] on select "janvier février mars avril mai juin juillet août septembre octobre novembre déc…" at bounding box center [301, 132] width 24 height 11
select select "8"
click at [289, 127] on select "janvier février mars avril mai juin juillet août septembre octobre novembre déc…" at bounding box center [301, 132] width 24 height 11
click at [355, 160] on button "5" at bounding box center [352, 159] width 14 height 14
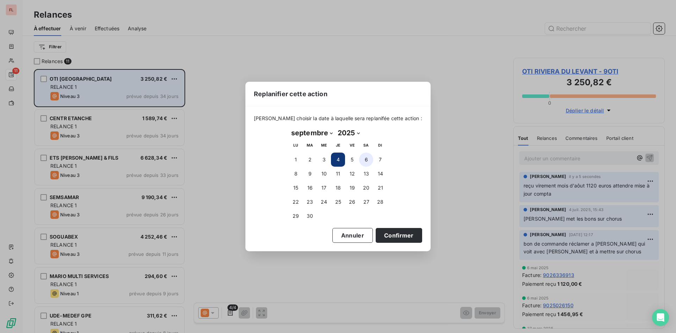
click at [366, 161] on button "6" at bounding box center [366, 159] width 14 height 14
click at [387, 235] on button "Confirmer" at bounding box center [399, 235] width 46 height 15
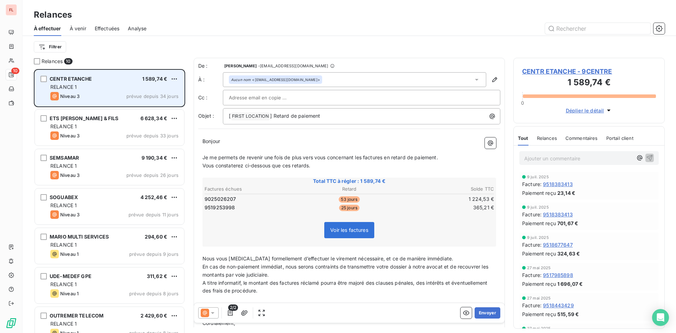
click at [135, 87] on div "RELANCE 1" at bounding box center [114, 86] width 128 height 7
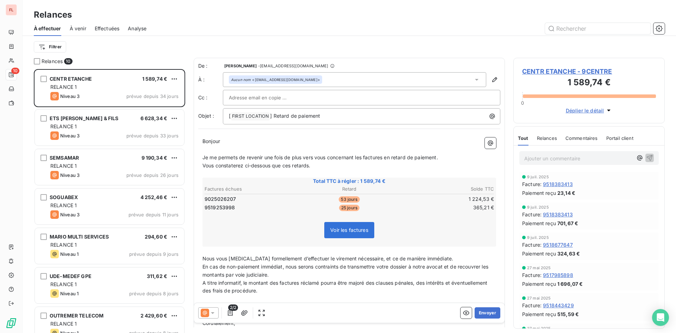
click at [580, 136] on span "Commentaires" at bounding box center [582, 138] width 32 height 6
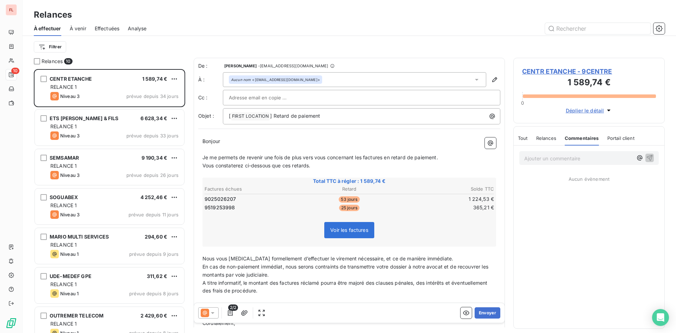
click at [544, 137] on span "Relances" at bounding box center [546, 138] width 20 height 6
click at [581, 137] on span "Commentaires" at bounding box center [582, 138] width 32 height 6
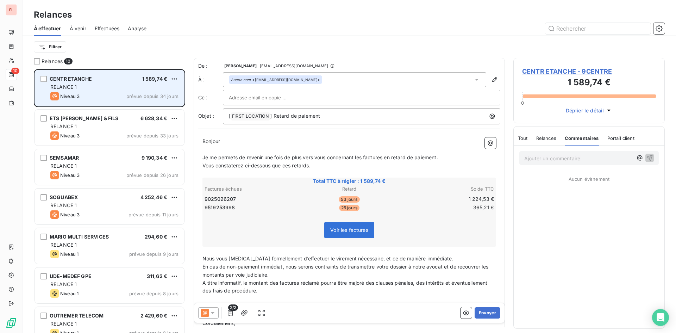
click at [151, 92] on div "Niveau 3 prévue depuis 34 jours" at bounding box center [114, 96] width 128 height 8
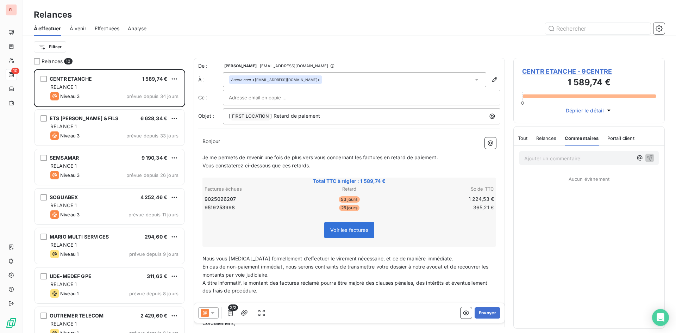
click at [297, 79] on div "Aucun nom <comptabilite@centretanche.fr>" at bounding box center [275, 79] width 89 height 5
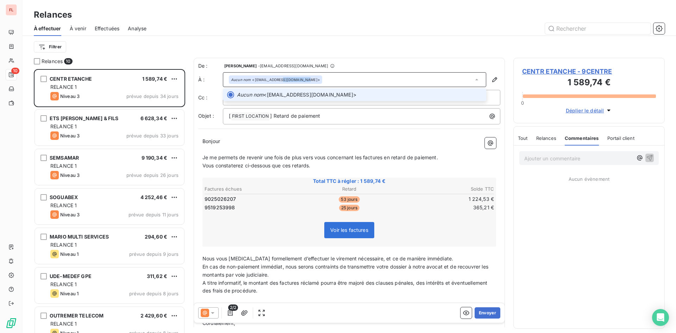
click at [297, 79] on div "Aucun nom <comptabilite@centretanche.fr>" at bounding box center [275, 79] width 89 height 5
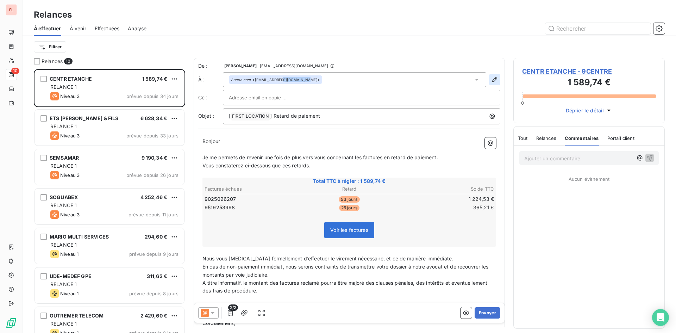
click at [491, 78] on icon "button" at bounding box center [494, 79] width 7 height 7
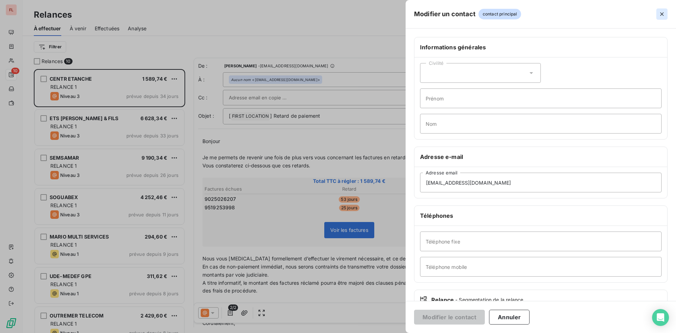
click at [661, 14] on icon "button" at bounding box center [662, 14] width 7 height 7
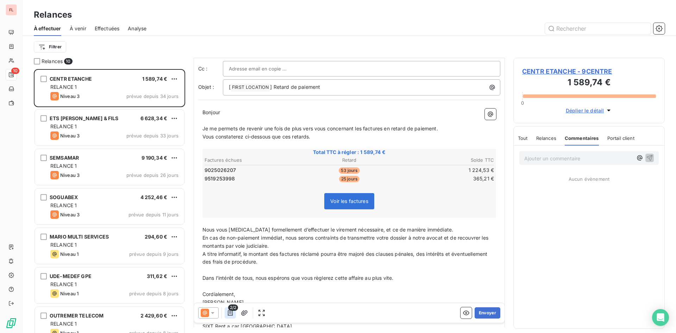
scroll to position [71, 0]
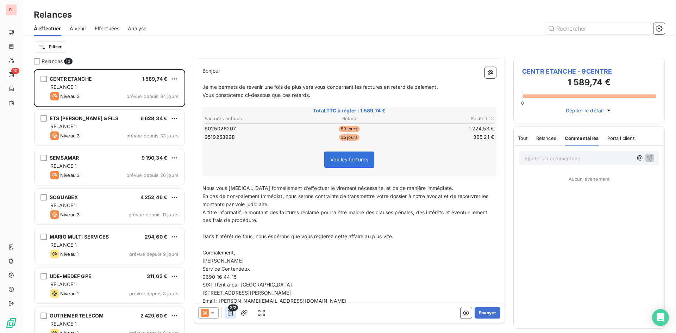
click at [230, 314] on icon "button" at bounding box center [230, 312] width 7 height 7
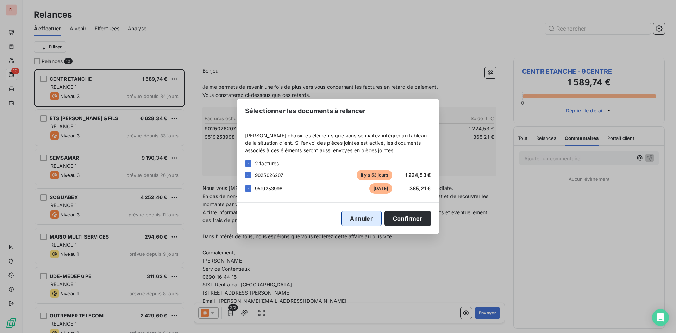
click at [375, 213] on button "Annuler" at bounding box center [361, 218] width 41 height 15
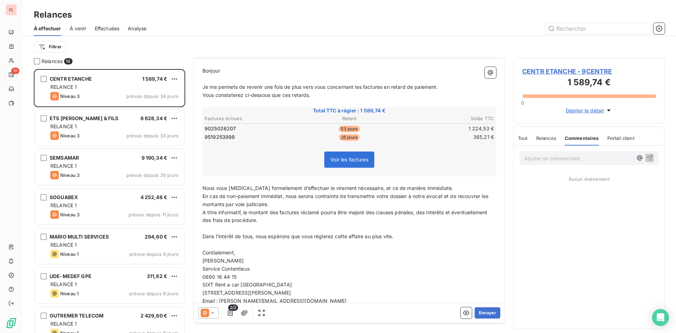
click at [213, 312] on icon at bounding box center [213, 313] width 4 height 2
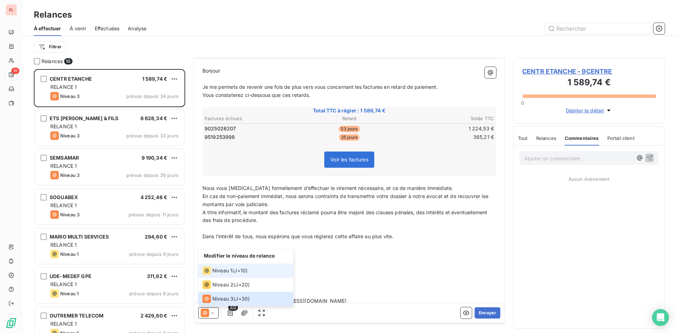
click at [228, 272] on span "Niveau 1" at bounding box center [222, 270] width 20 height 7
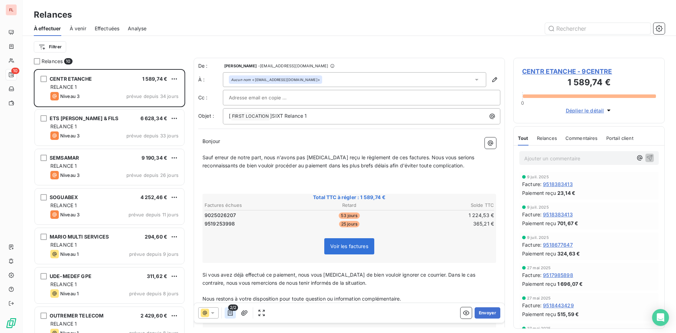
click at [230, 311] on icon "button" at bounding box center [230, 312] width 7 height 7
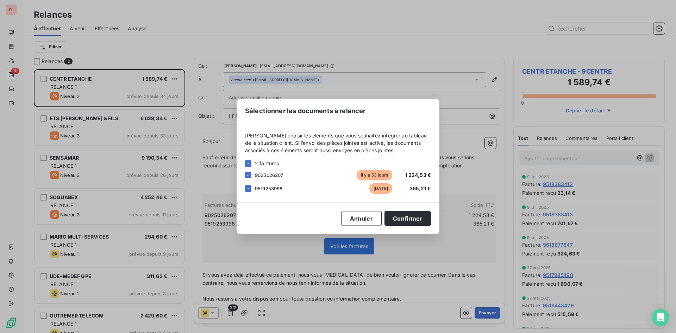
click at [249, 192] on div "9519253998 il y a 25 jours 365,21 €" at bounding box center [338, 188] width 186 height 11
click at [247, 188] on icon at bounding box center [248, 188] width 4 height 4
click at [413, 222] on button "Confirmer" at bounding box center [408, 218] width 46 height 15
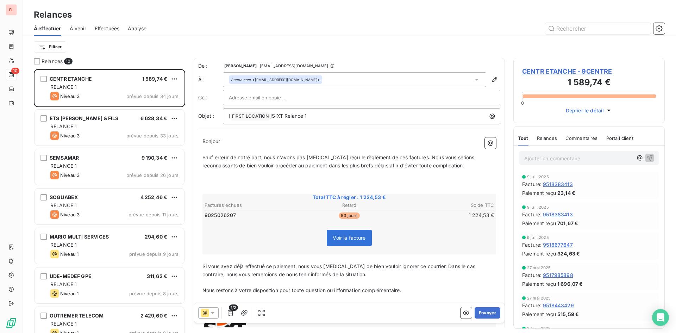
click at [342, 237] on span "Voir la facture" at bounding box center [349, 238] width 33 height 6
click at [443, 235] on div "Voir la facture" at bounding box center [350, 239] width 292 height 30
drag, startPoint x: 241, startPoint y: 214, endPoint x: 204, endPoint y: 212, distance: 37.0
click at [204, 212] on table "Factures échues Retard Solde TTC 9025026207 53 jours 1 224,53 €" at bounding box center [350, 210] width 292 height 19
click at [245, 314] on icon "button" at bounding box center [244, 312] width 7 height 7
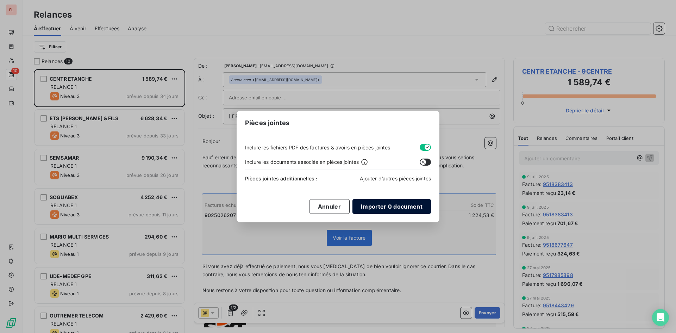
click at [388, 208] on button "Importer 0 document" at bounding box center [392, 206] width 79 height 15
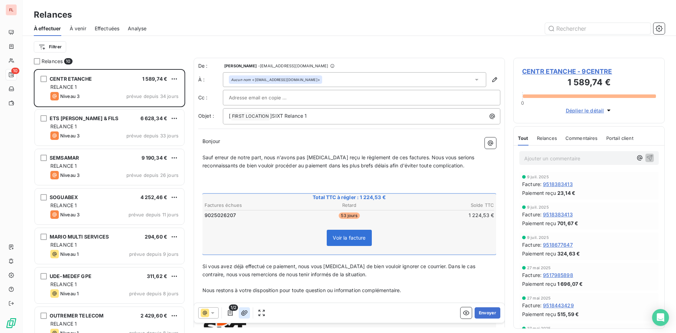
click at [243, 312] on icon "button" at bounding box center [244, 312] width 7 height 7
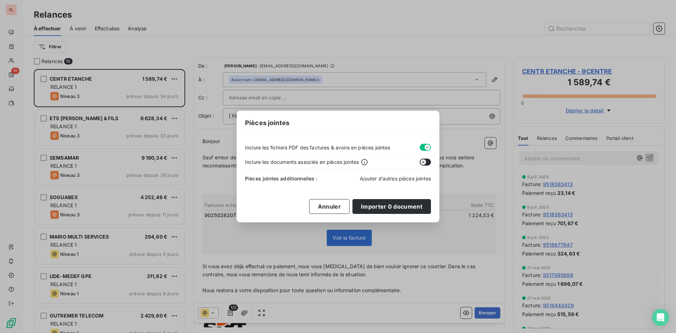
click at [403, 179] on span "Ajouter d’autres pièces jointes" at bounding box center [395, 178] width 71 height 6
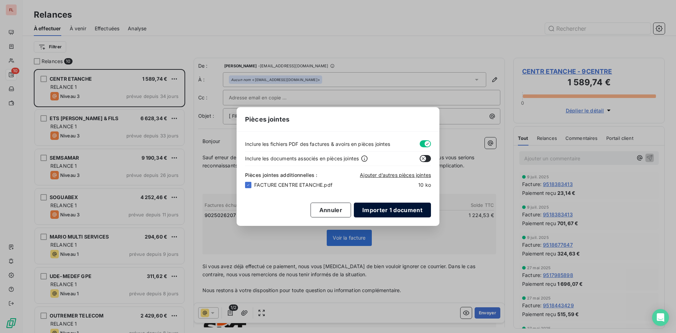
click at [409, 211] on button "Importer 1 document" at bounding box center [392, 210] width 77 height 15
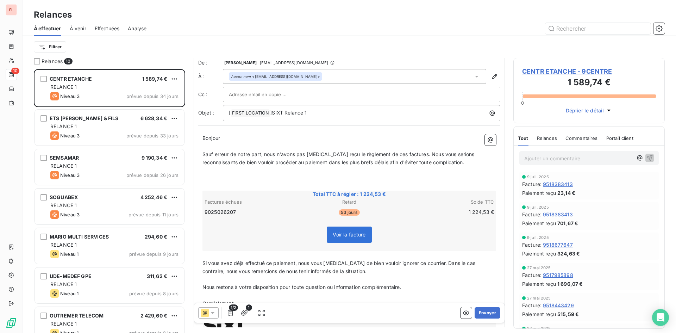
scroll to position [0, 0]
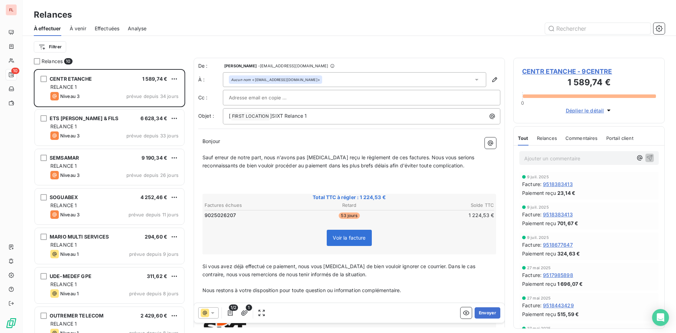
click at [552, 158] on p "Ajouter un commentaire ﻿" at bounding box center [578, 158] width 108 height 9
click at [646, 154] on icon "button" at bounding box center [649, 157] width 7 height 7
click at [485, 311] on button "Envoyer" at bounding box center [488, 312] width 26 height 11
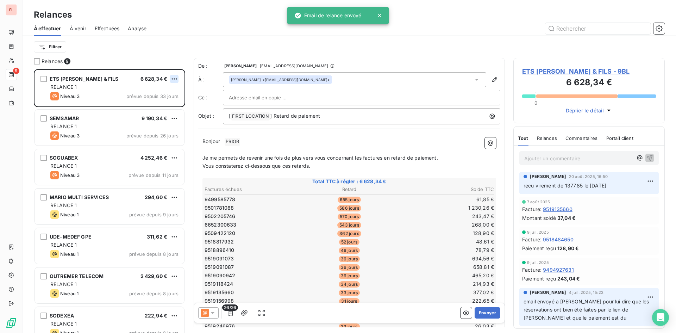
click at [173, 76] on html "FL 9 Relances À effectuer À venir Effectuées Analyse Filtrer Relances 9 ETS C.B…" at bounding box center [338, 166] width 676 height 333
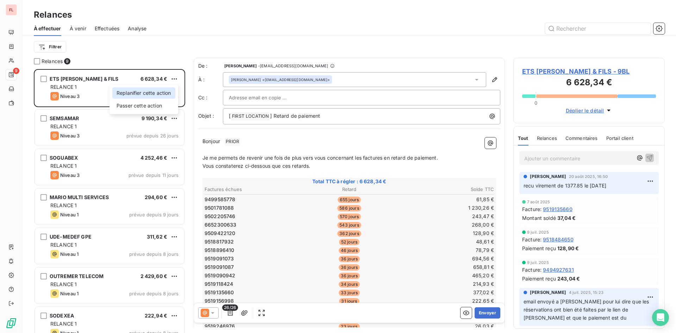
click at [168, 92] on div "Replanifier cette action" at bounding box center [143, 92] width 63 height 11
select select "7"
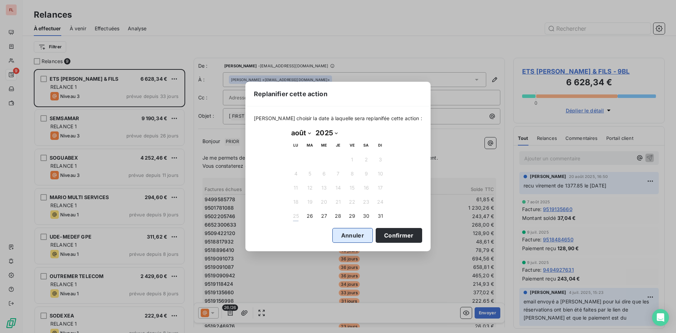
click at [350, 233] on button "Annuler" at bounding box center [352, 235] width 41 height 15
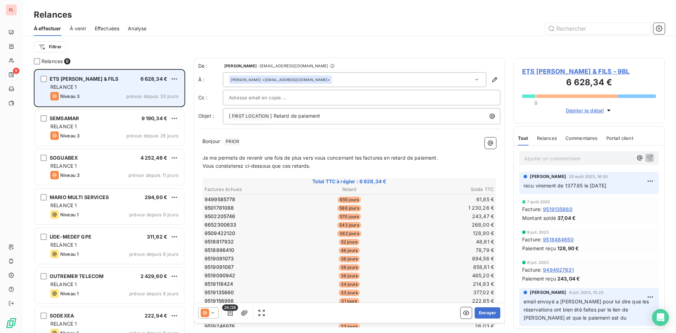
click at [179, 75] on div "ETS C.BLANDIN & FILS 6 628,34 € RELANCE 1 Niveau 3 prévue depuis 33 jours" at bounding box center [109, 88] width 149 height 36
click at [174, 78] on html "FL 9 Relances À effectuer À venir Effectuées Analyse Filtrer Relances 9 ETS C.B…" at bounding box center [338, 166] width 676 height 333
click at [165, 106] on div "Passer cette action" at bounding box center [143, 105] width 63 height 11
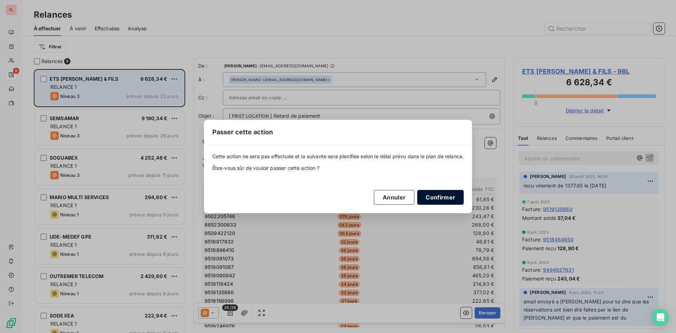
click at [448, 195] on button "Confirmer" at bounding box center [440, 197] width 46 height 15
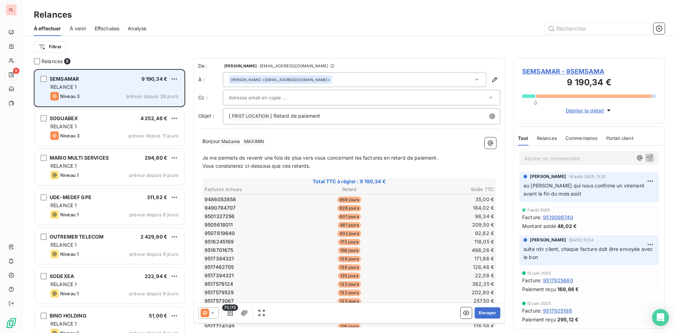
click at [157, 95] on span "prévue depuis 26 jours" at bounding box center [152, 96] width 52 height 6
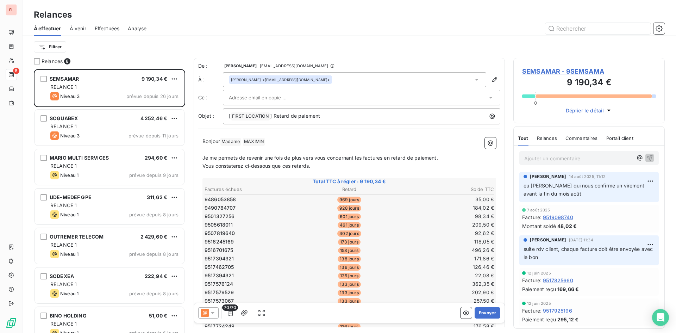
click at [540, 160] on p "Ajouter un commentaire ﻿" at bounding box center [578, 158] width 108 height 9
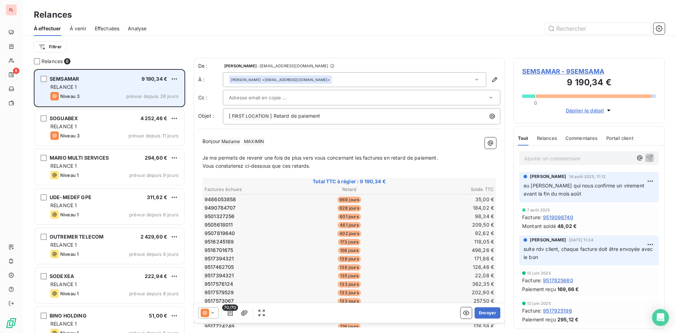
click at [152, 91] on div "SEMSAMAR 9 190,34 € RELANCE 1 Niveau 3 prévue depuis 26 jours" at bounding box center [109, 88] width 149 height 36
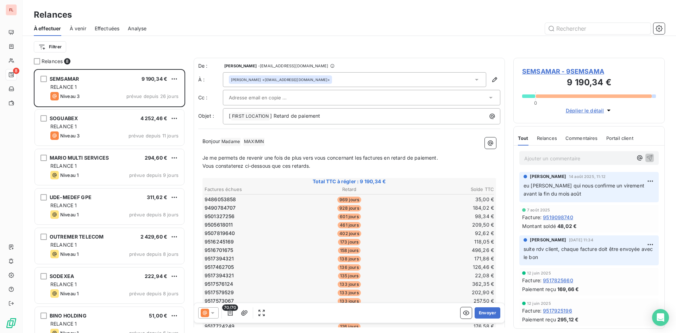
click at [544, 162] on div "Ajouter un commentaire ﻿" at bounding box center [588, 158] width 139 height 14
click at [546, 154] on p "Ajouter un commentaire ﻿" at bounding box center [578, 158] width 108 height 9
click at [617, 155] on p "reçu un petit virement montant 619.26" at bounding box center [578, 158] width 108 height 8
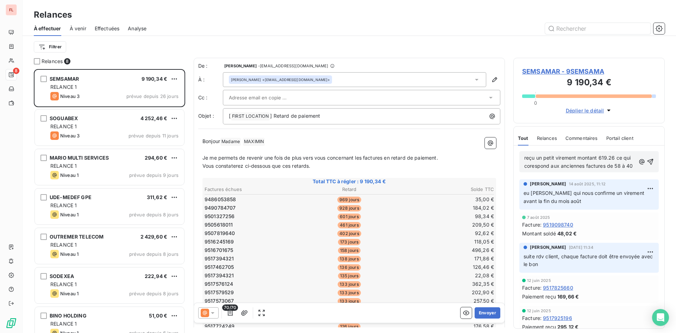
click at [577, 157] on span "reçu un petit virement montant 619.26 ce qui corespond aux anciennes factures d…" at bounding box center [578, 162] width 108 height 14
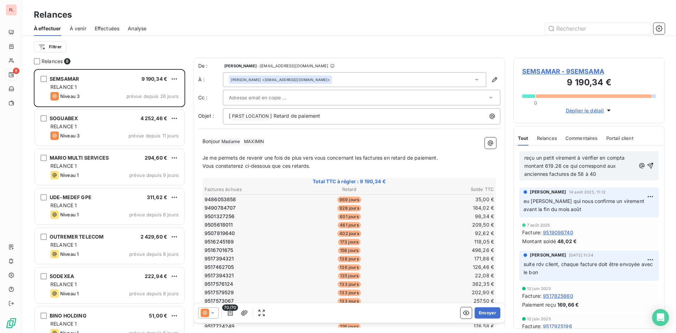
click at [616, 175] on p "reçu un petit virement à vérifier en compta montant 619.26 ce qui correspond au…" at bounding box center [579, 166] width 111 height 24
click at [648, 164] on icon "button" at bounding box center [651, 166] width 6 height 6
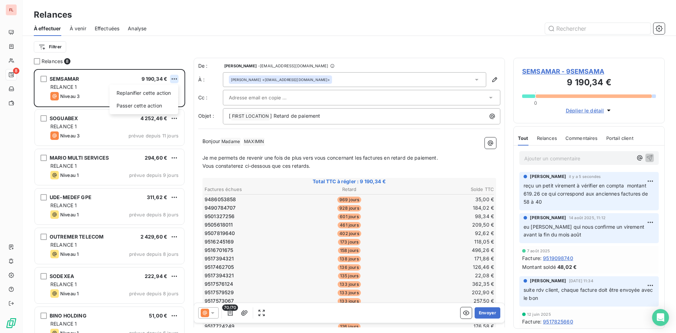
click at [176, 77] on html "FL 8 Relances À effectuer À venir Effectuées Analyse Filtrer Relances 8 SEMSAMA…" at bounding box center [338, 166] width 676 height 333
click at [169, 93] on div "Replanifier cette action" at bounding box center [143, 92] width 63 height 11
select select "7"
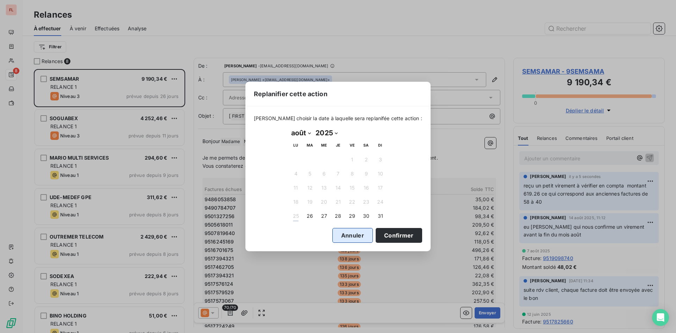
click at [344, 235] on button "Annuler" at bounding box center [352, 235] width 41 height 15
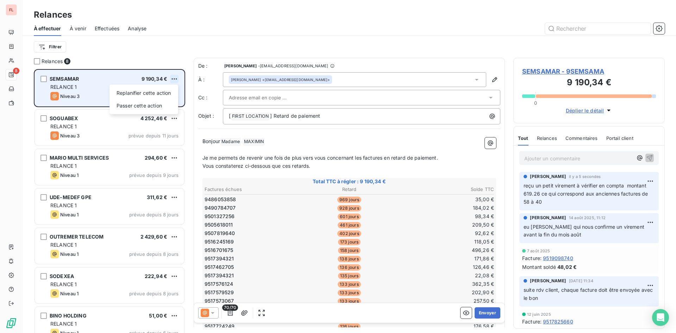
click at [173, 75] on html "FL 8 Relances À effectuer À venir Effectuées Analyse Filtrer Relances 8 SEMSAMA…" at bounding box center [338, 166] width 676 height 333
click at [164, 103] on div "Passer cette action" at bounding box center [143, 105] width 63 height 11
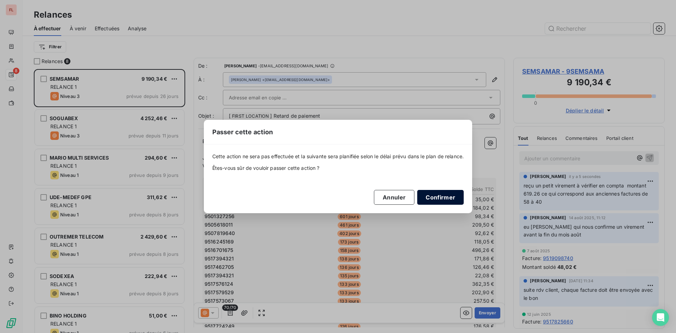
click at [446, 201] on button "Confirmer" at bounding box center [440, 197] width 46 height 15
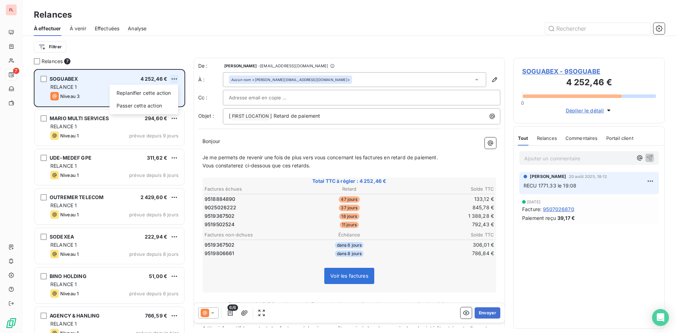
click at [174, 78] on html "FL 7 Relances À effectuer À venir Effectuées Analyse Filtrer Relances 7 SOGUABE…" at bounding box center [338, 166] width 676 height 333
click at [159, 105] on div "Passer cette action" at bounding box center [143, 105] width 63 height 11
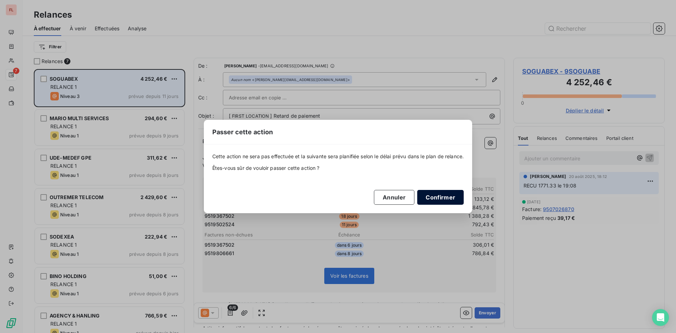
click at [435, 198] on button "Confirmer" at bounding box center [440, 197] width 46 height 15
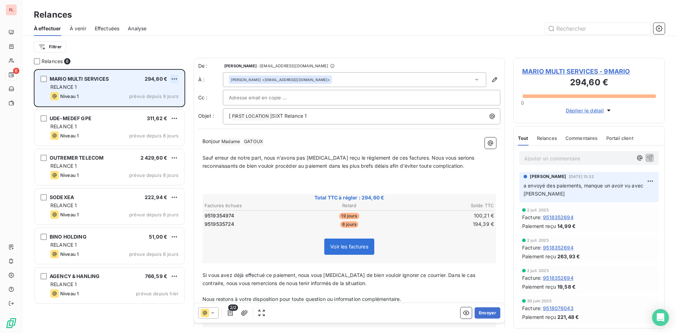
click at [178, 77] on html "FL 6 Relances À effectuer À venir Effectuées Analyse Filtrer Relances 6 MARIO M…" at bounding box center [338, 166] width 676 height 333
click at [172, 92] on div "Replanifier cette action" at bounding box center [143, 92] width 63 height 11
select select "7"
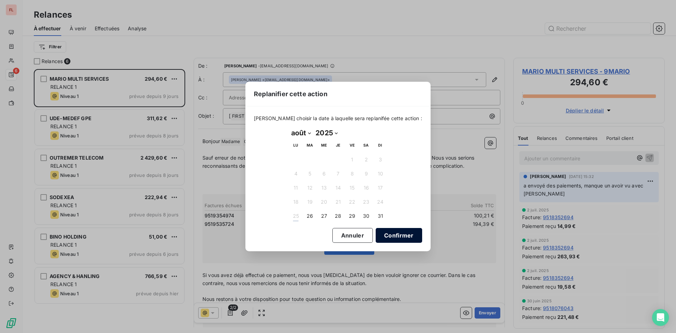
click at [390, 236] on button "Confirmer" at bounding box center [399, 235] width 46 height 15
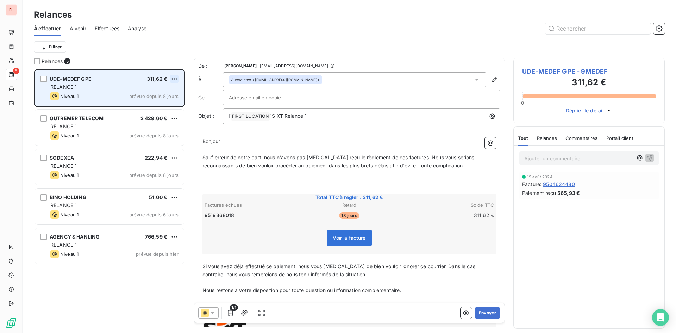
click at [175, 76] on html "FL 5 Relances À effectuer À venir Effectuées Analyse Filtrer Relances 5 UDE-MED…" at bounding box center [338, 166] width 676 height 333
click at [161, 94] on div "Replanifier cette action" at bounding box center [143, 92] width 63 height 11
select select "7"
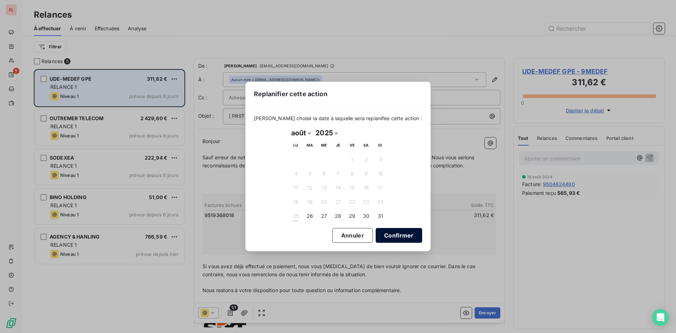
click at [409, 238] on button "Confirmer" at bounding box center [399, 235] width 46 height 15
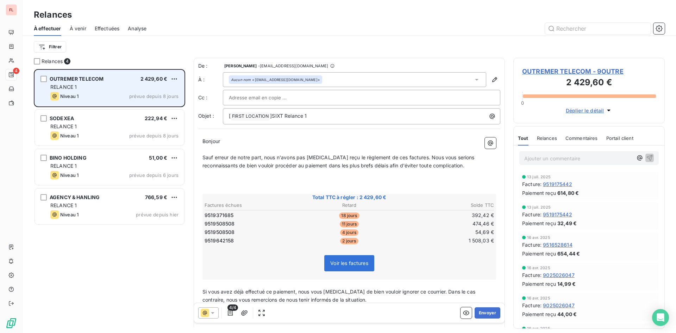
click at [180, 74] on div "OUTREMER TELECOM 2 429,60 € RELANCE 1 Niveau 1 prévue depuis 8 jours" at bounding box center [109, 88] width 149 height 36
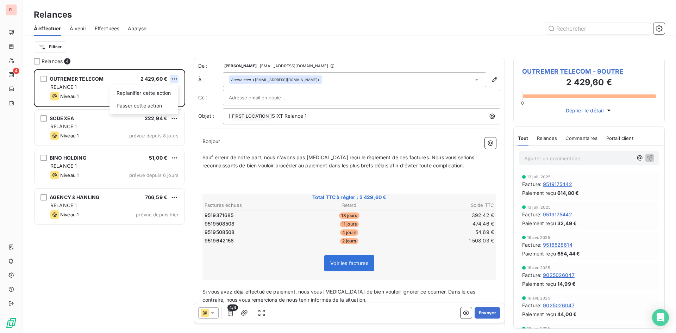
click at [175, 75] on html "FL 4 Relances À effectuer À venir Effectuées Analyse Filtrer Relances 4 OUTREME…" at bounding box center [338, 166] width 676 height 333
click at [168, 89] on div "Replanifier cette action" at bounding box center [143, 92] width 63 height 11
select select "7"
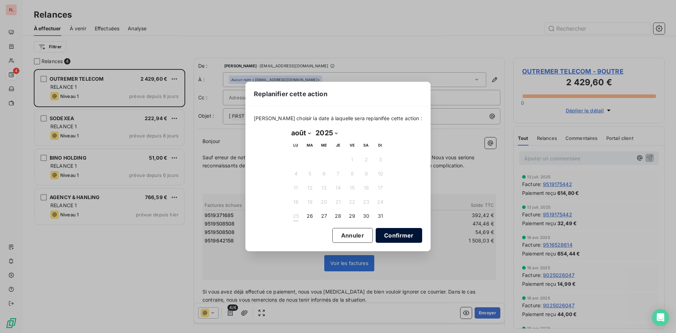
click at [392, 237] on button "Confirmer" at bounding box center [399, 235] width 46 height 15
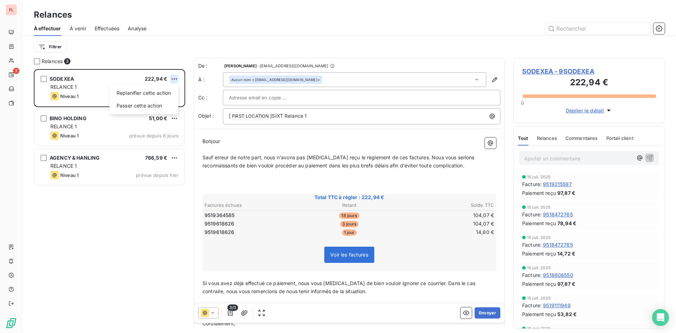
click at [174, 79] on html "FL 3 Relances À effectuer À venir Effectuées Analyse Filtrer Relances 3 SODEXEA…" at bounding box center [338, 166] width 676 height 333
click at [166, 94] on div "Replanifier cette action" at bounding box center [143, 92] width 63 height 11
select select "7"
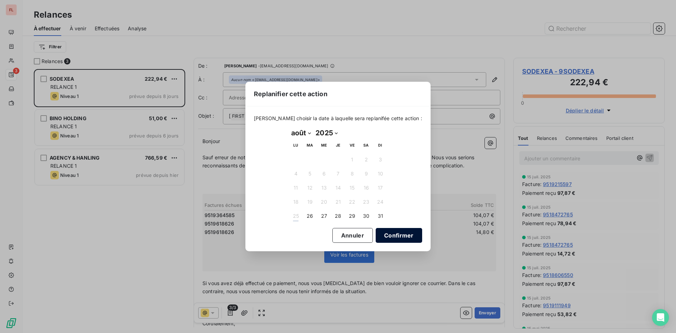
click at [387, 232] on button "Confirmer" at bounding box center [399, 235] width 46 height 15
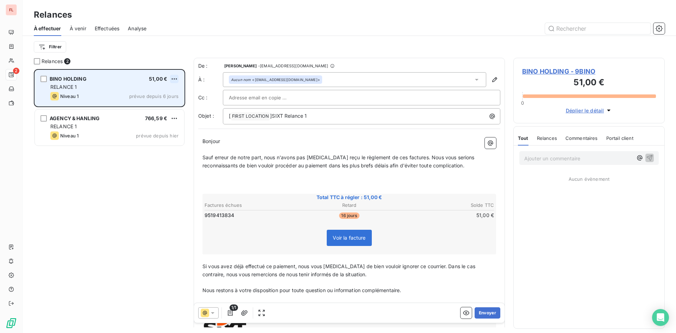
click at [175, 77] on html "FL 2 Relances À effectuer À venir Effectuées Analyse Filtrer Relances 2 BINO HO…" at bounding box center [338, 166] width 676 height 333
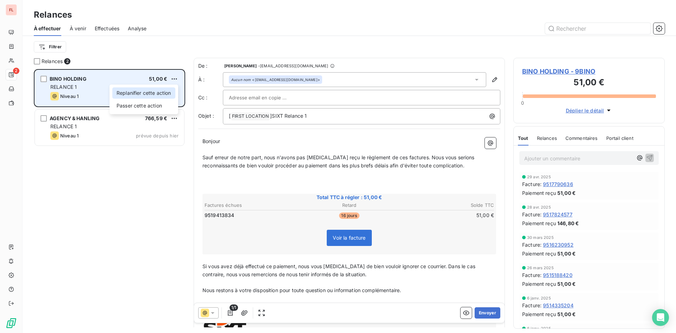
click at [158, 94] on div "Replanifier cette action" at bounding box center [143, 92] width 63 height 11
select select "7"
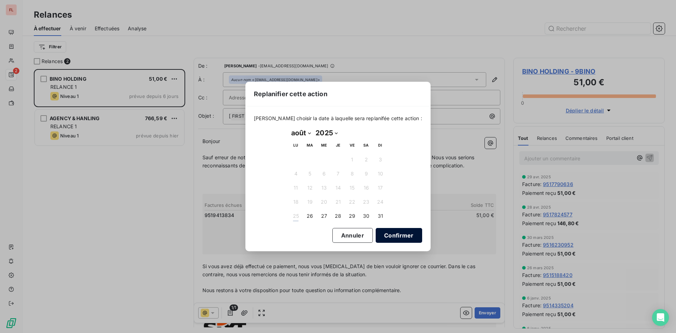
click at [405, 233] on button "Confirmer" at bounding box center [399, 235] width 46 height 15
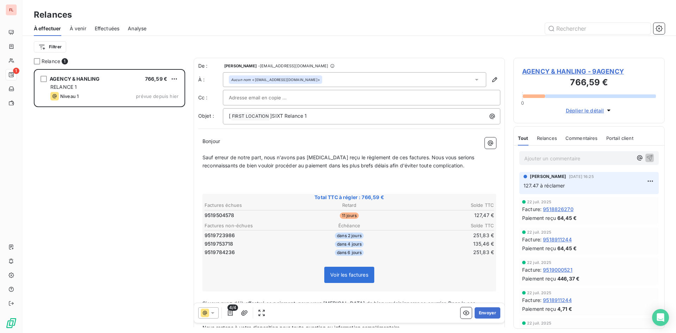
click at [376, 224] on th "Échéance" at bounding box center [349, 225] width 96 height 7
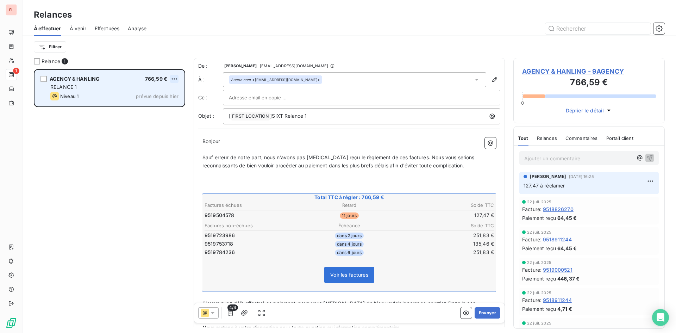
click at [172, 77] on html "FL 1 Relances À effectuer À venir Effectuées Analyse Filtrer Relance 1 AGENCY &…" at bounding box center [338, 166] width 676 height 333
click at [162, 95] on div "Replanifier cette action" at bounding box center [143, 92] width 63 height 11
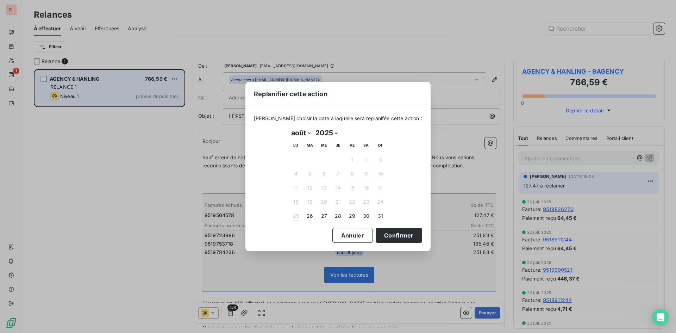
click at [307, 132] on select "janvier février mars avril mai juin juillet août septembre octobre novembre déc…" at bounding box center [301, 132] width 24 height 11
select select "8"
click at [289, 127] on select "janvier février mars avril mai juin juillet août septembre octobre novembre déc…" at bounding box center [301, 132] width 24 height 11
click at [365, 162] on button "6" at bounding box center [366, 159] width 14 height 14
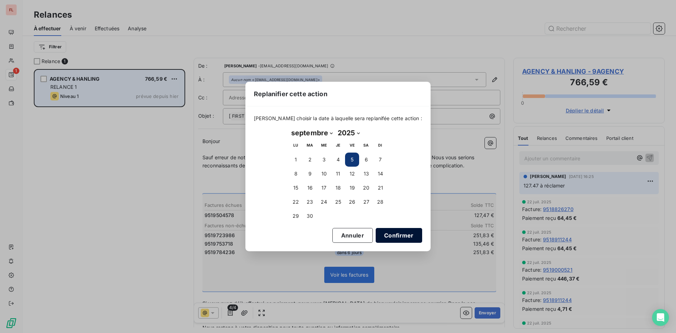
click at [391, 234] on button "Confirmer" at bounding box center [399, 235] width 46 height 15
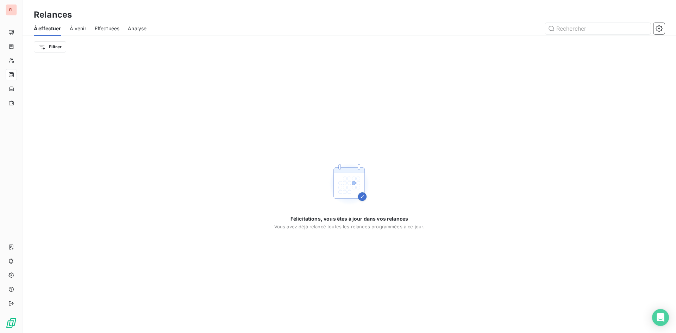
click at [87, 27] on div "À effectuer À venir Effectuées Analyse" at bounding box center [350, 28] width 654 height 15
click at [83, 28] on span "À venir" at bounding box center [78, 28] width 17 height 7
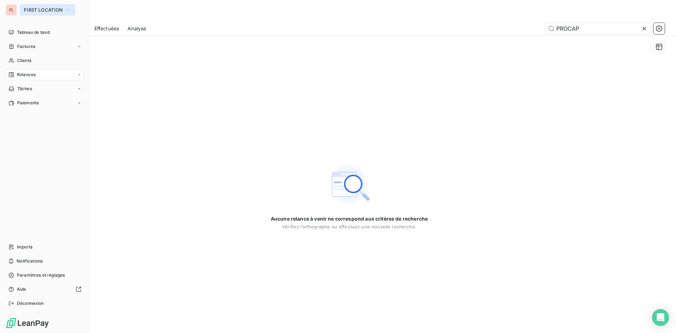
click at [73, 8] on button "FIRST LOCATION" at bounding box center [48, 9] width 56 height 11
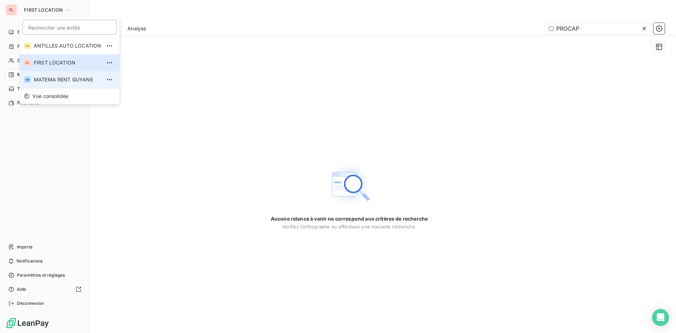
click at [66, 79] on span "MATEMA RENT GUYANE" at bounding box center [67, 79] width 67 height 7
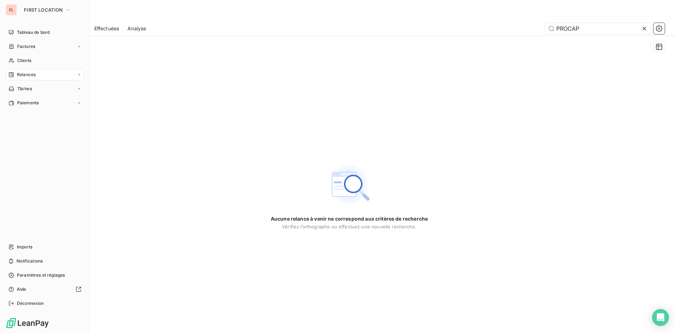
type input "glo"
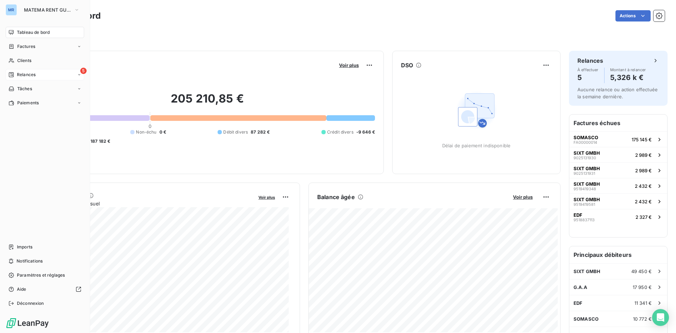
click at [29, 74] on span "Relances" at bounding box center [26, 74] width 19 height 6
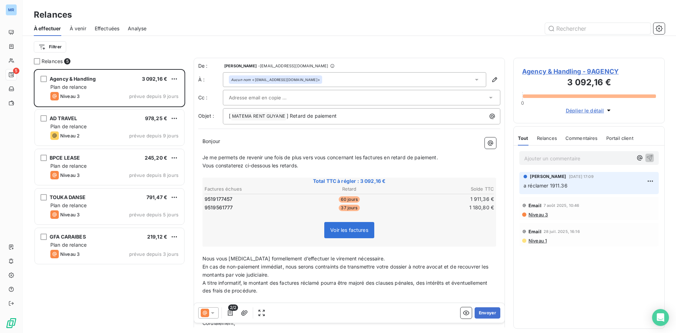
scroll to position [259, 146]
click at [124, 89] on div "Plan de relance" at bounding box center [114, 86] width 128 height 7
click at [212, 314] on icon at bounding box center [212, 312] width 7 height 7
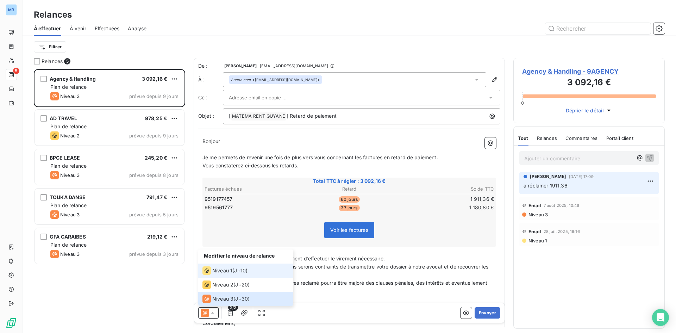
click at [239, 274] on div "Niveau 1 ( J+10 )" at bounding box center [225, 270] width 45 height 8
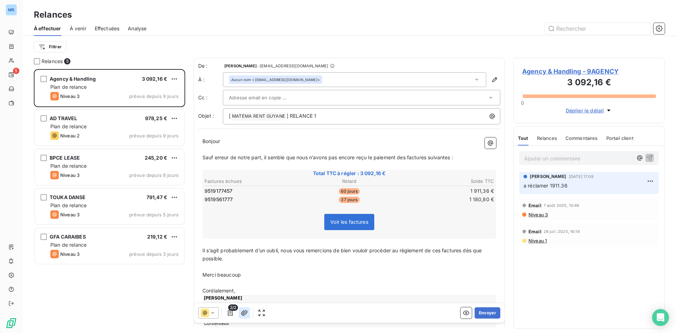
click at [244, 312] on icon "button" at bounding box center [244, 312] width 6 height 5
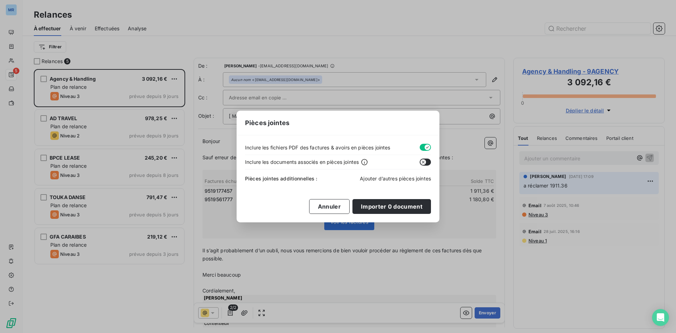
click at [400, 178] on span "Ajouter d’autres pièces jointes" at bounding box center [395, 178] width 71 height 6
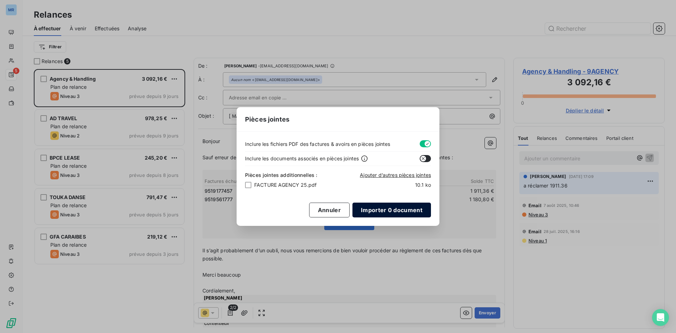
click at [394, 210] on button "Importer 0 document" at bounding box center [392, 210] width 79 height 15
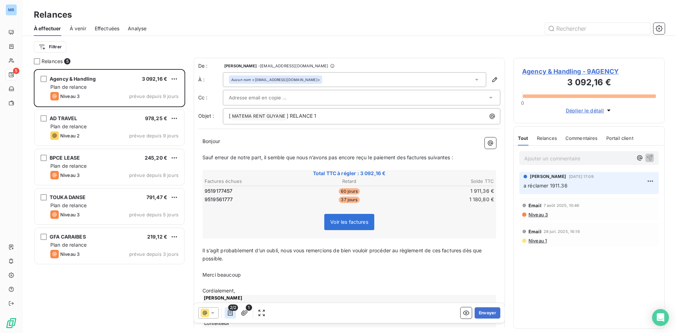
click at [229, 311] on icon "button" at bounding box center [230, 312] width 7 height 7
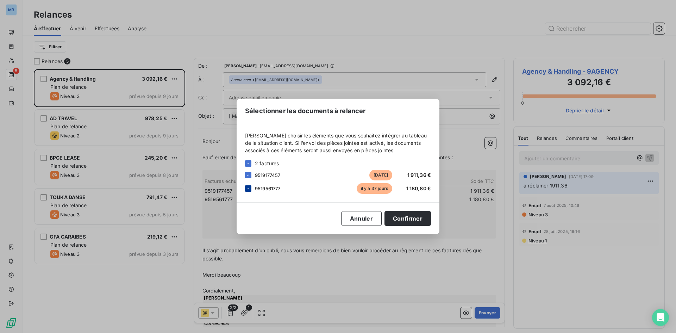
click at [248, 188] on icon at bounding box center [248, 188] width 4 height 4
click at [407, 221] on button "Confirmer" at bounding box center [408, 218] width 46 height 15
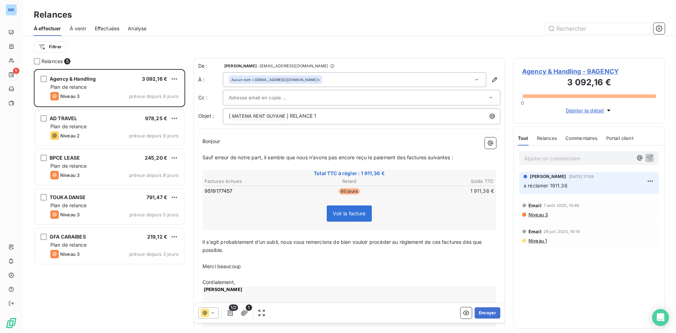
click at [568, 157] on p "Ajouter un commentaire ﻿" at bounding box center [578, 158] width 108 height 9
click at [650, 157] on icon "button" at bounding box center [650, 158] width 6 height 6
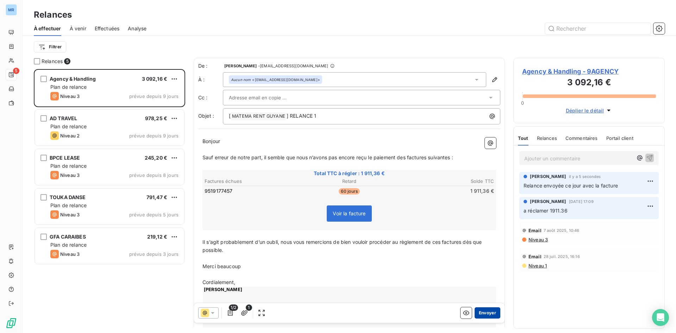
click at [480, 313] on button "Envoyer" at bounding box center [488, 312] width 26 height 11
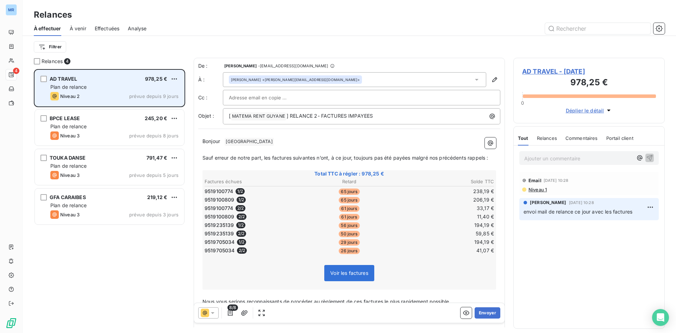
click at [152, 86] on div "Plan de relance" at bounding box center [114, 86] width 128 height 7
click at [174, 79] on html "MR 4 Relances À effectuer À venir Effectuées Analyse Filtrer Relances [DATE] TR…" at bounding box center [338, 166] width 676 height 333
click at [163, 93] on div "Replanifier cette action" at bounding box center [143, 92] width 63 height 11
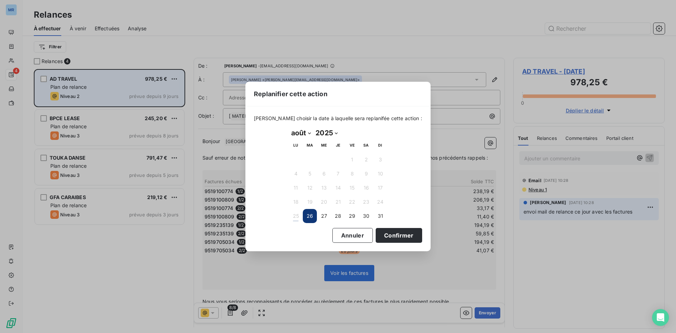
click at [310, 133] on select "janvier février mars avril mai juin juillet août septembre octobre novembre déc…" at bounding box center [301, 132] width 24 height 11
select select "8"
click at [289, 127] on select "janvier février mars avril mai juin juillet août septembre octobre novembre déc…" at bounding box center [301, 132] width 24 height 11
click at [351, 160] on button "5" at bounding box center [352, 159] width 14 height 14
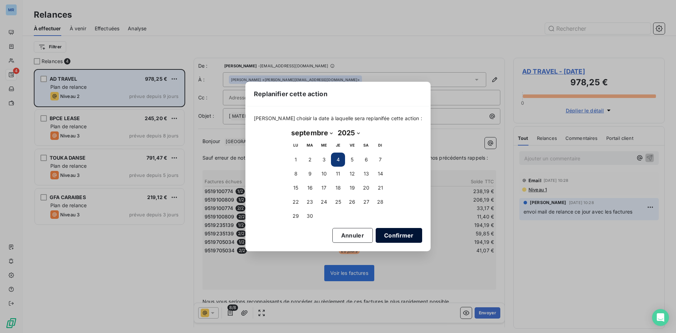
click at [399, 236] on button "Confirmer" at bounding box center [399, 235] width 46 height 15
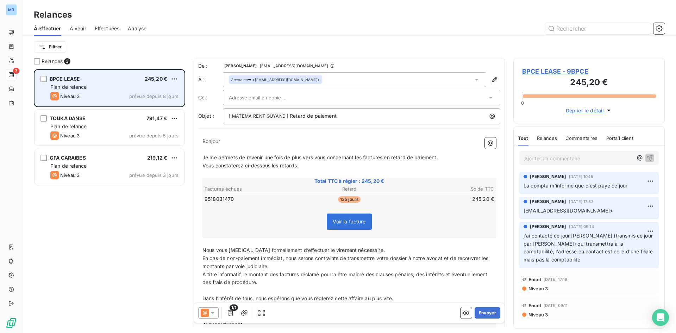
click at [153, 91] on div "BPCE LEASE 245,20 € Plan de relance Niveau 3 prévue depuis 8 jours" at bounding box center [109, 88] width 149 height 36
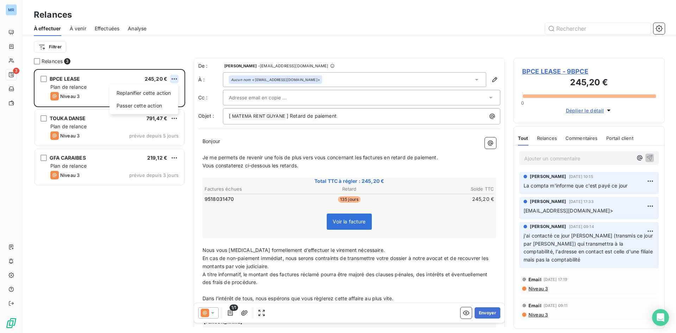
click at [176, 79] on html "MR 3 Relances À effectuer À venir Effectuées Analyse Filtrer Relances 3 BPCE LE…" at bounding box center [338, 166] width 676 height 333
click at [155, 105] on div "Passer cette action" at bounding box center [143, 105] width 63 height 11
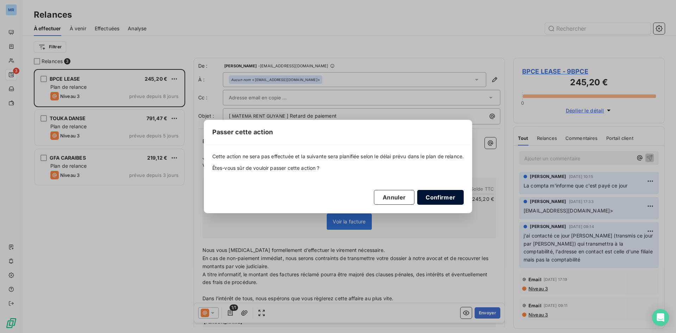
click at [442, 198] on button "Confirmer" at bounding box center [440, 197] width 46 height 15
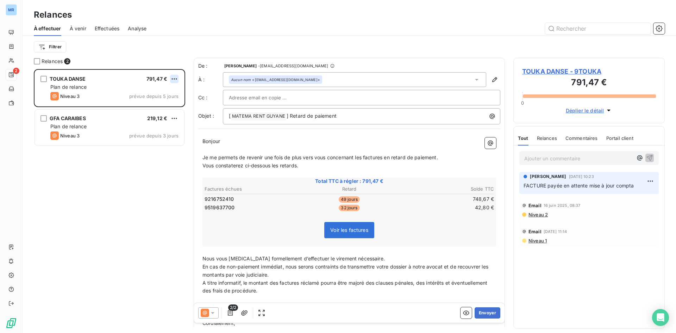
click at [173, 76] on html "MR 2 Relances À effectuer À venir Effectuées Analyse Filtrer Relances 2 TOUKA D…" at bounding box center [338, 166] width 676 height 333
click at [167, 94] on div "Replanifier cette action" at bounding box center [143, 92] width 63 height 11
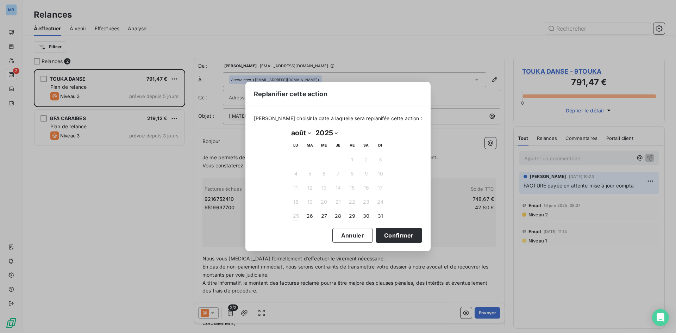
click at [336, 133] on select "2025 2026 2027 2028 2029 2030 2031 2032 2033 2034 2035" at bounding box center [326, 132] width 27 height 11
click at [391, 130] on div "[DATE] Month: janvier février mars avril mai juin juillet août septembre octobr…" at bounding box center [338, 175] width 108 height 106
click at [308, 134] on select "janvier février mars avril mai juin juillet août septembre octobre novembre déc…" at bounding box center [301, 132] width 24 height 11
select select "8"
click at [289, 127] on select "janvier février mars avril mai juin juillet août septembre octobre novembre déc…" at bounding box center [301, 132] width 24 height 11
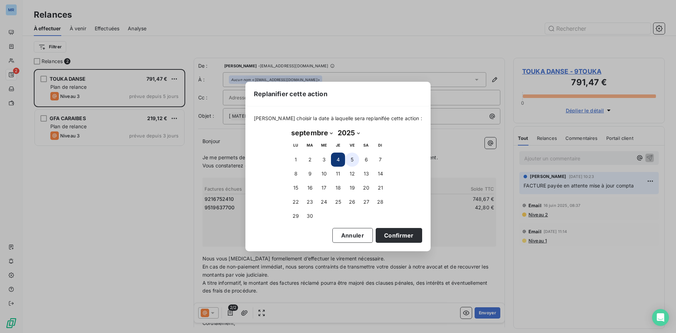
click at [354, 161] on button "5" at bounding box center [352, 159] width 14 height 14
click at [350, 158] on button "5" at bounding box center [352, 159] width 14 height 14
click at [365, 158] on button "6" at bounding box center [366, 159] width 14 height 14
click at [383, 232] on button "Confirmer" at bounding box center [399, 235] width 46 height 15
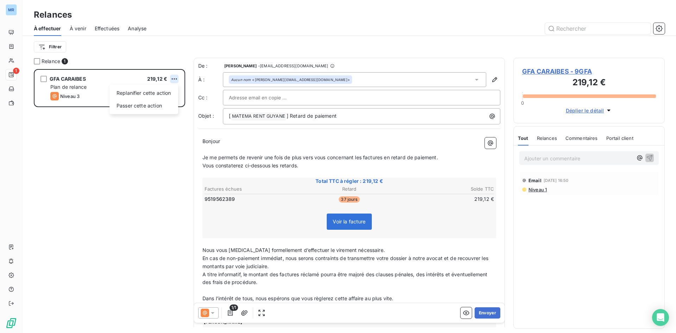
click at [176, 80] on html "MR 1 Relances À effectuer À venir Effectuées Analyse Filtrer Relance 1 GFA CARA…" at bounding box center [338, 166] width 676 height 333
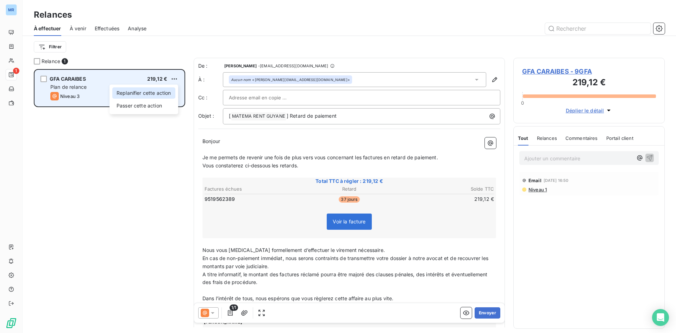
click at [168, 95] on div "Replanifier cette action" at bounding box center [143, 92] width 63 height 11
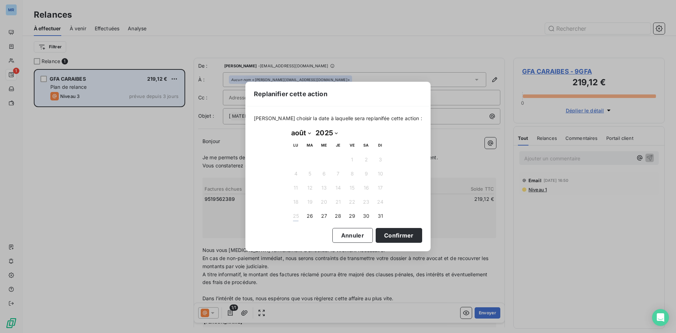
click at [309, 131] on select "janvier février mars avril mai juin juillet août septembre octobre novembre déc…" at bounding box center [301, 132] width 24 height 11
select select "8"
click at [289, 127] on select "janvier février mars avril mai juin juillet août septembre octobre novembre déc…" at bounding box center [301, 132] width 24 height 11
click at [363, 172] on button "13" at bounding box center [366, 174] width 14 height 14
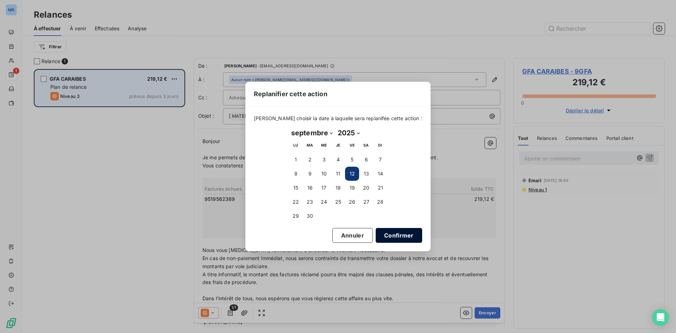
click at [394, 239] on button "Confirmer" at bounding box center [399, 235] width 46 height 15
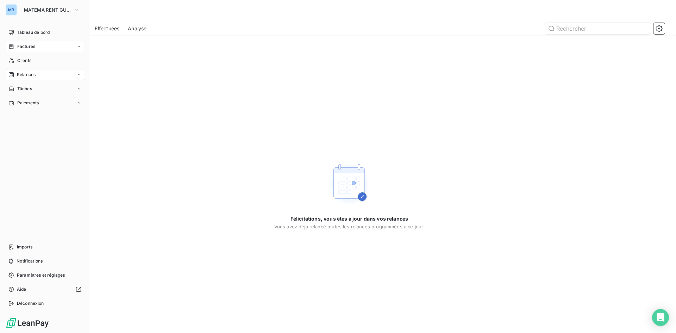
click at [32, 49] on div "Factures" at bounding box center [45, 46] width 79 height 11
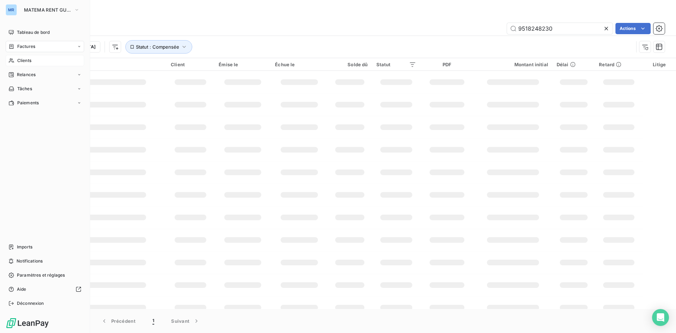
click at [26, 59] on span "Clients" at bounding box center [24, 60] width 14 height 6
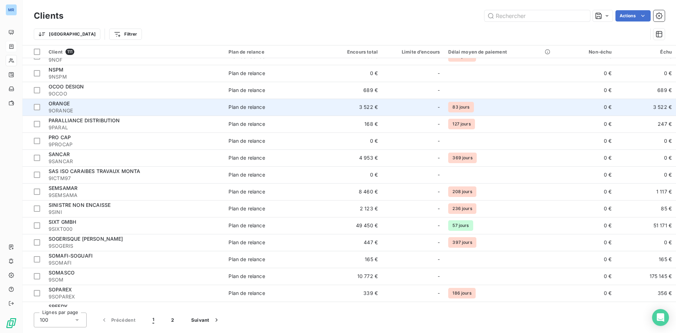
scroll to position [1442, 0]
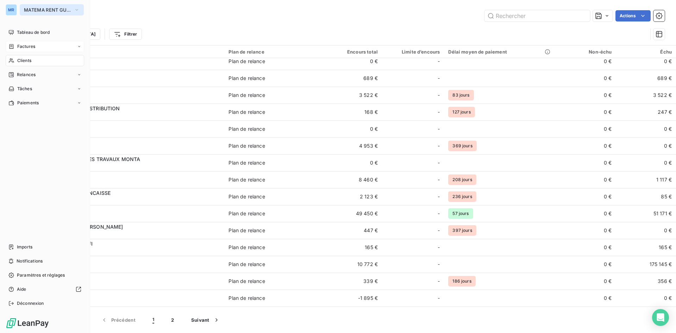
click at [78, 12] on icon "button" at bounding box center [77, 9] width 6 height 7
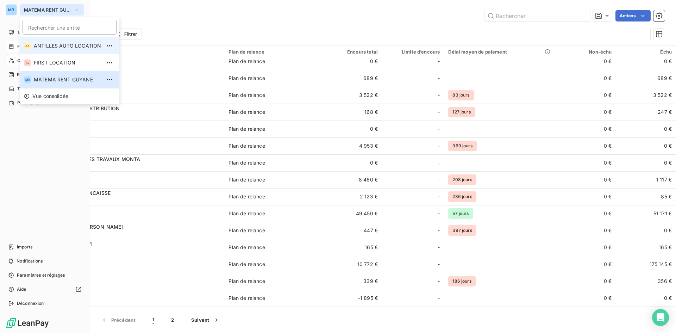
click at [72, 42] on li "[GEOGRAPHIC_DATA] AUTO LOCATION" at bounding box center [70, 45] width 100 height 17
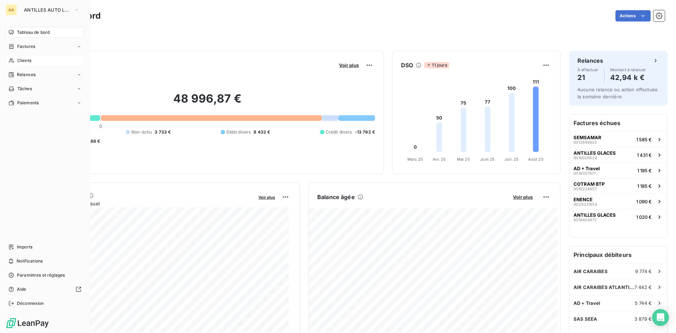
click at [25, 60] on span "Clients" at bounding box center [24, 60] width 14 height 6
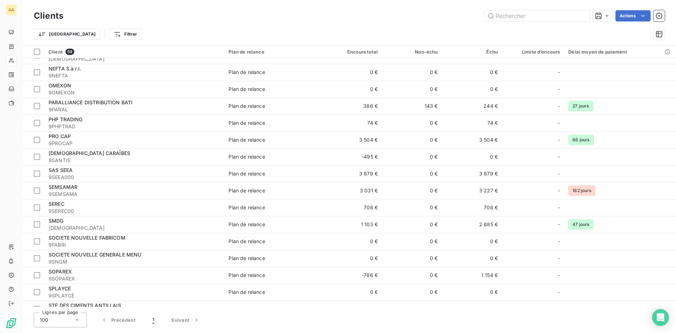
scroll to position [749, 0]
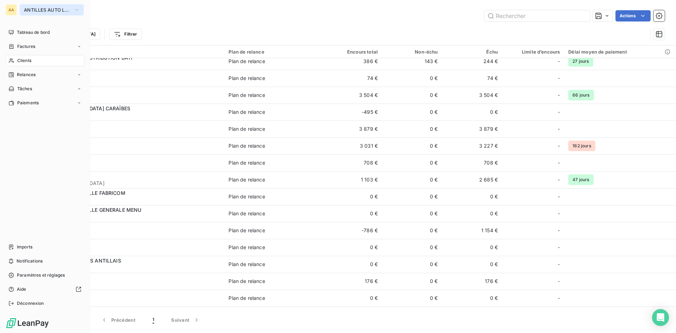
click at [78, 8] on icon "button" at bounding box center [77, 9] width 6 height 7
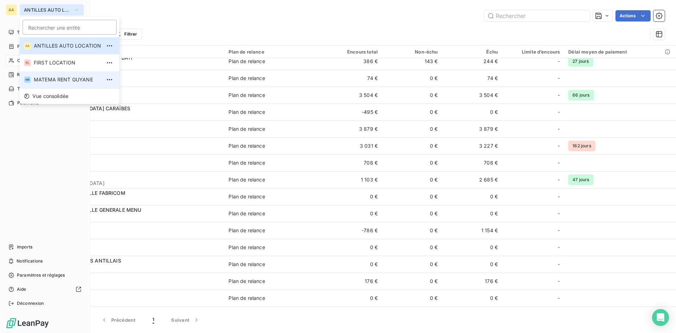
click at [75, 81] on span "MATEMA RENT GUYANE" at bounding box center [67, 79] width 67 height 7
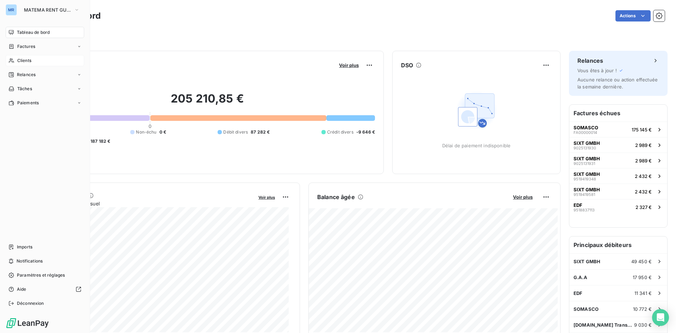
click at [28, 62] on span "Clients" at bounding box center [24, 60] width 14 height 6
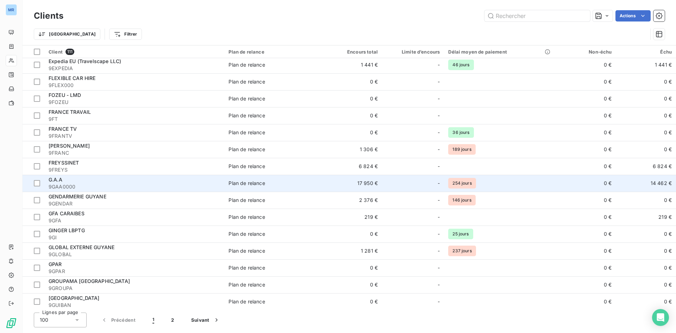
scroll to position [951, 0]
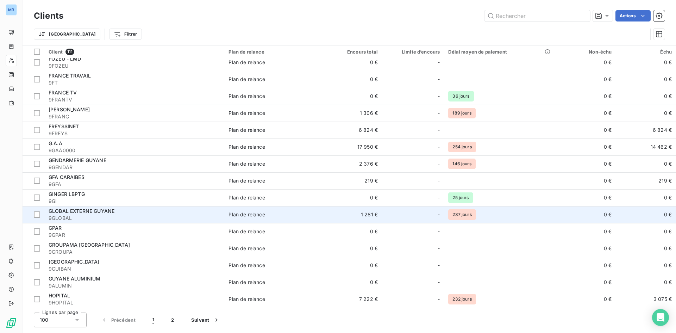
click at [113, 218] on span "9GLOBAL" at bounding box center [135, 217] width 172 height 7
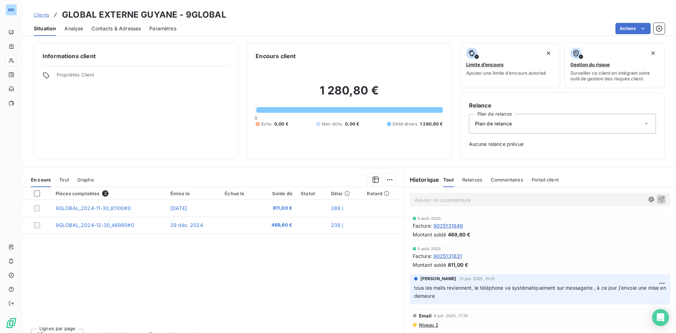
click at [513, 180] on span "Commentaires" at bounding box center [507, 180] width 32 height 6
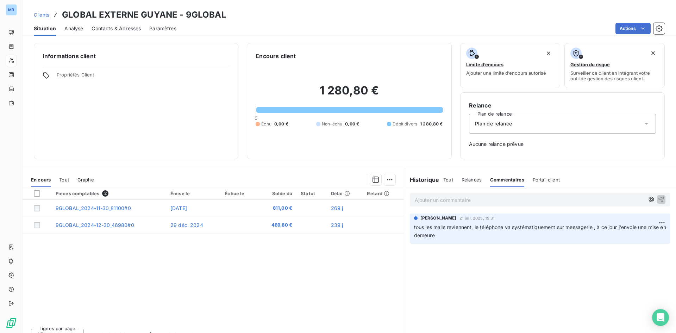
click at [468, 182] on span "Relances" at bounding box center [472, 180] width 20 height 6
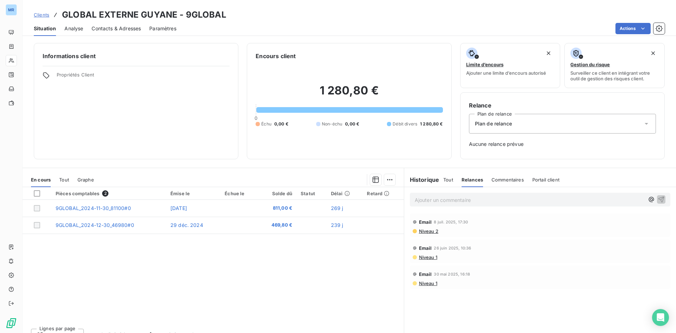
click at [135, 27] on span "Contacts & Adresses" at bounding box center [116, 28] width 49 height 7
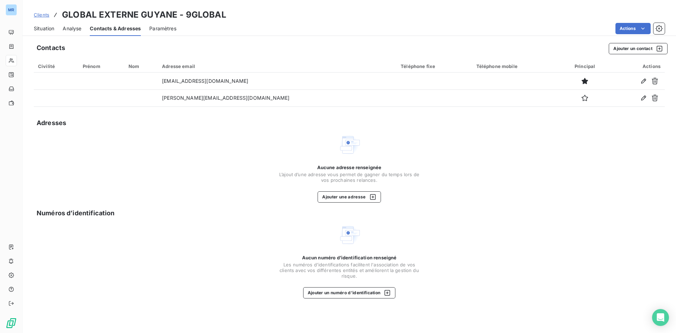
click at [48, 27] on span "Situation" at bounding box center [44, 28] width 20 height 7
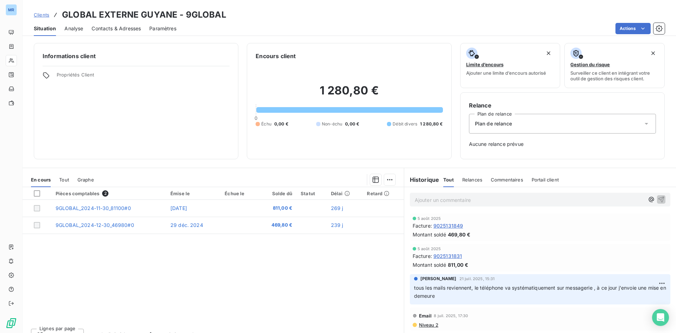
click at [460, 208] on div "Ajouter un commentaire ﻿" at bounding box center [540, 199] width 272 height 25
click at [455, 192] on div "Ajouter un commentaire ﻿" at bounding box center [540, 199] width 272 height 25
click at [453, 198] on p "Ajouter un commentaire ﻿" at bounding box center [530, 199] width 230 height 9
click at [109, 29] on span "Contacts & Adresses" at bounding box center [116, 28] width 49 height 7
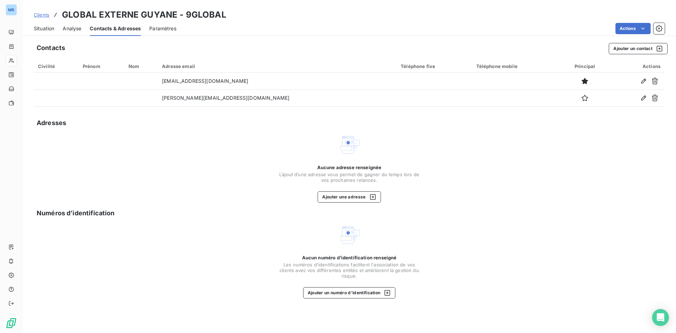
click at [68, 30] on span "Analyse" at bounding box center [72, 28] width 19 height 7
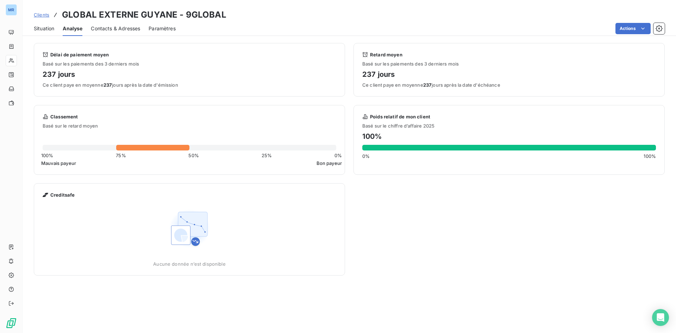
click at [46, 30] on span "Situation" at bounding box center [44, 28] width 20 height 7
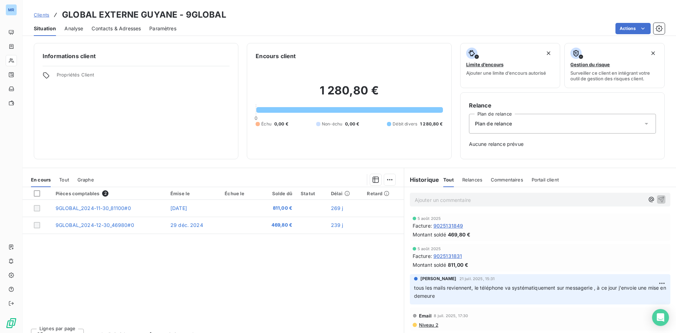
click at [435, 202] on p "Ajouter un commentaire ﻿" at bounding box center [530, 199] width 230 height 9
click at [504, 199] on span "suite recherche sur google, la secrétaireme dit que c'est bien l'adresse mail" at bounding box center [504, 199] width 178 height 6
click at [508, 199] on span "suite recherche sur google, la secrétaireme dit que c'est bien l'adresse mail" at bounding box center [504, 199] width 178 height 6
click at [608, 198] on p "suite recherche sur google, la secrétaire me dit que c'est bien l'adresse mail" at bounding box center [530, 199] width 230 height 8
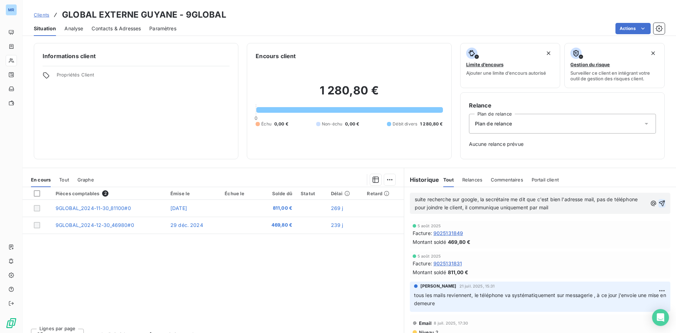
click at [659, 202] on icon "button" at bounding box center [662, 203] width 7 height 7
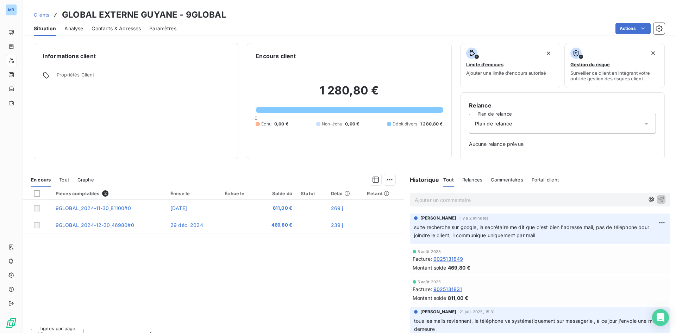
click at [494, 216] on div "[PERSON_NAME] il y a 2 minutes" at bounding box center [540, 218] width 252 height 6
